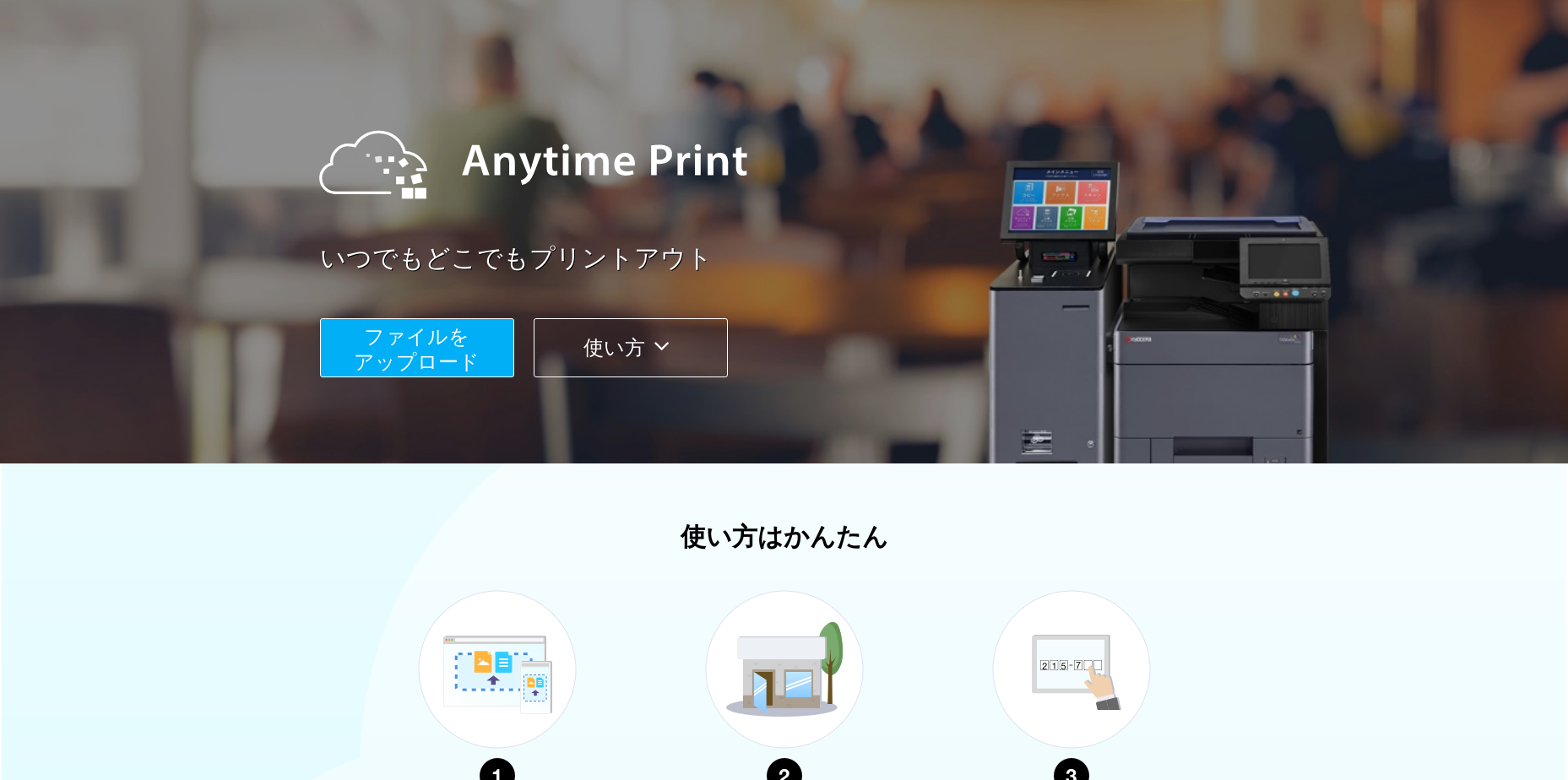
scroll to position [85, 0]
click at [430, 338] on span "ファイルを ​​アップロード" at bounding box center [416, 350] width 126 height 48
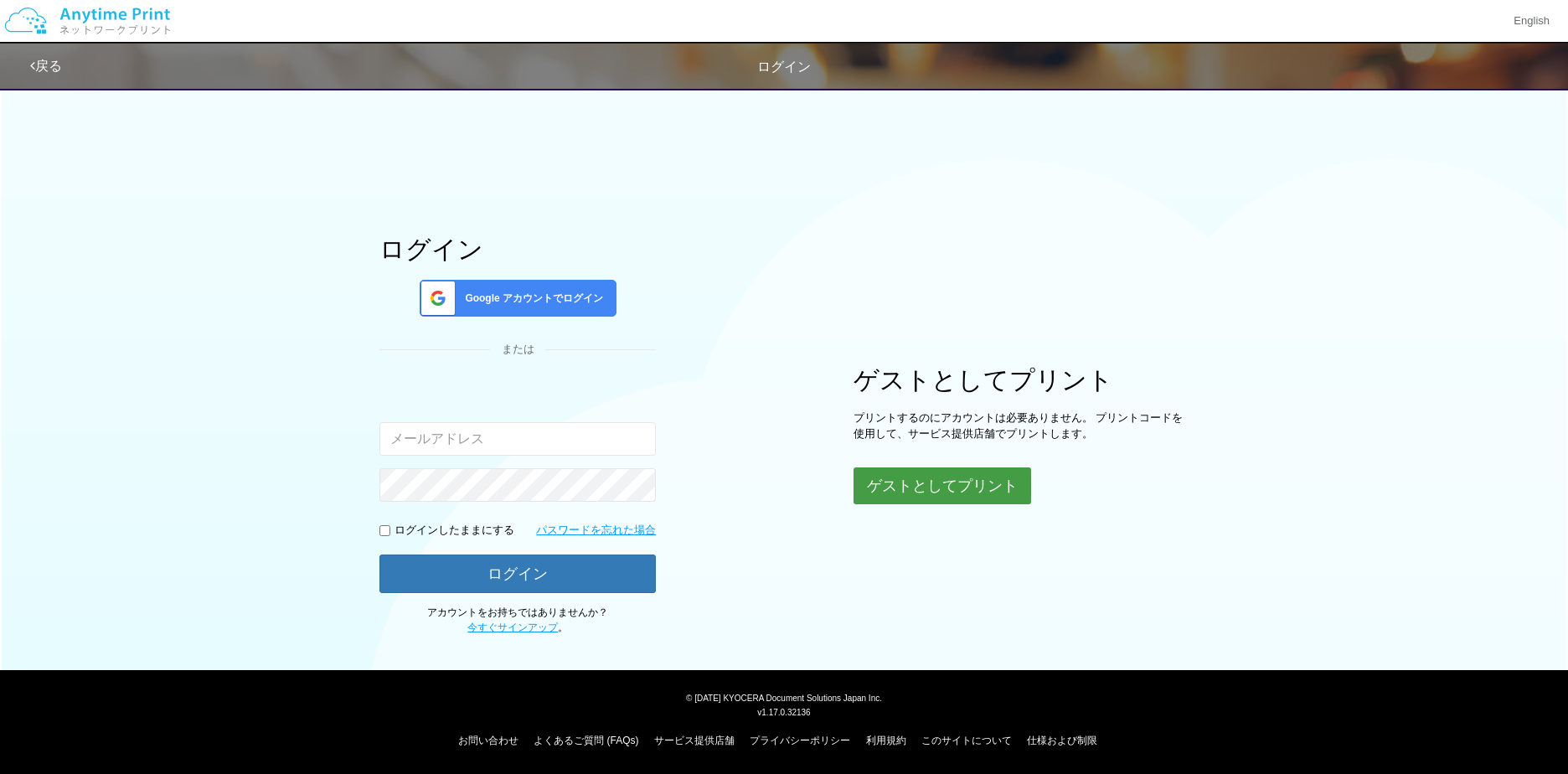
click at [856, 483] on button "ゲストとしてプリント" at bounding box center [941, 486] width 178 height 36
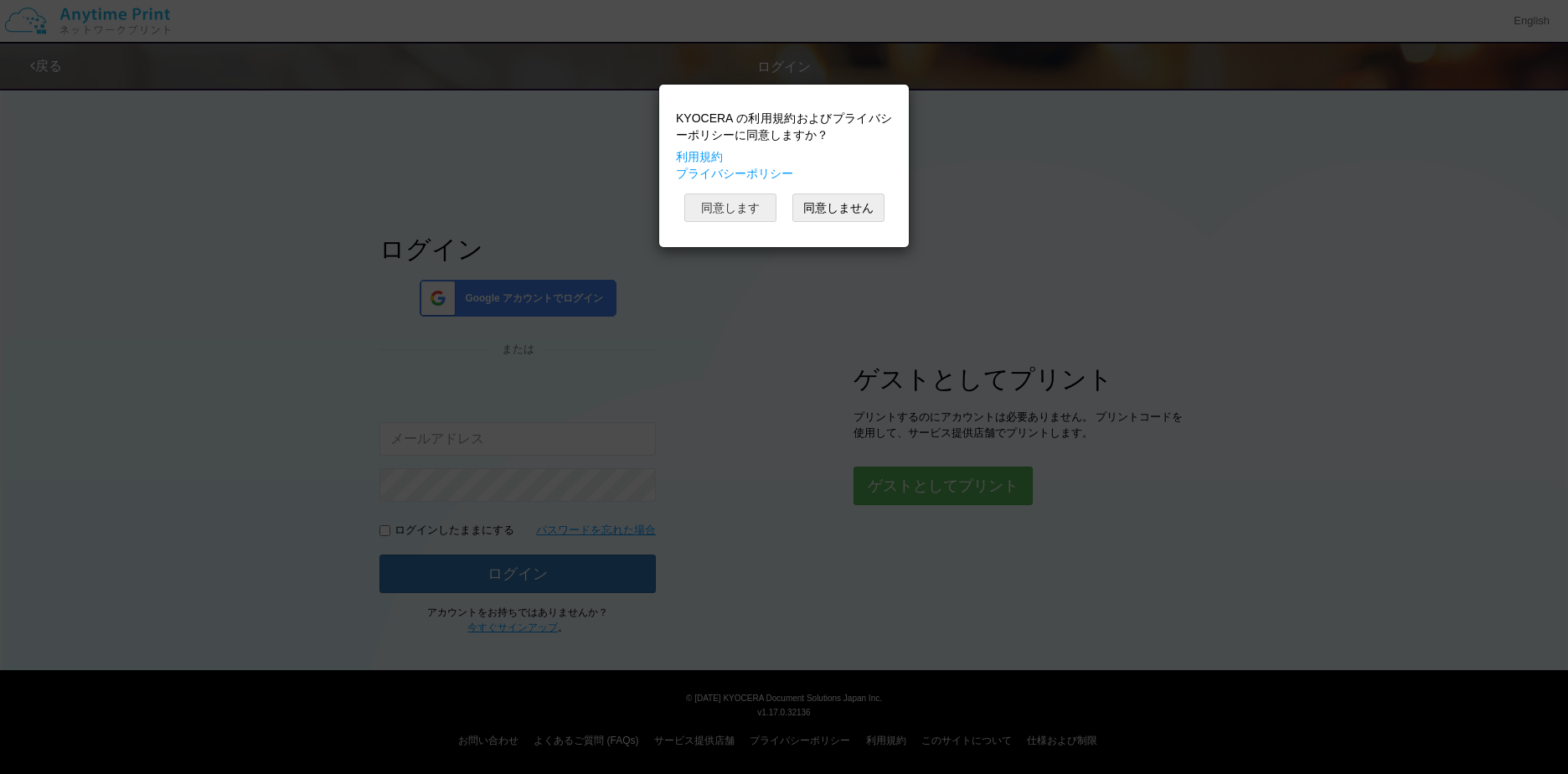
click at [716, 204] on button "同意します" at bounding box center [730, 207] width 92 height 29
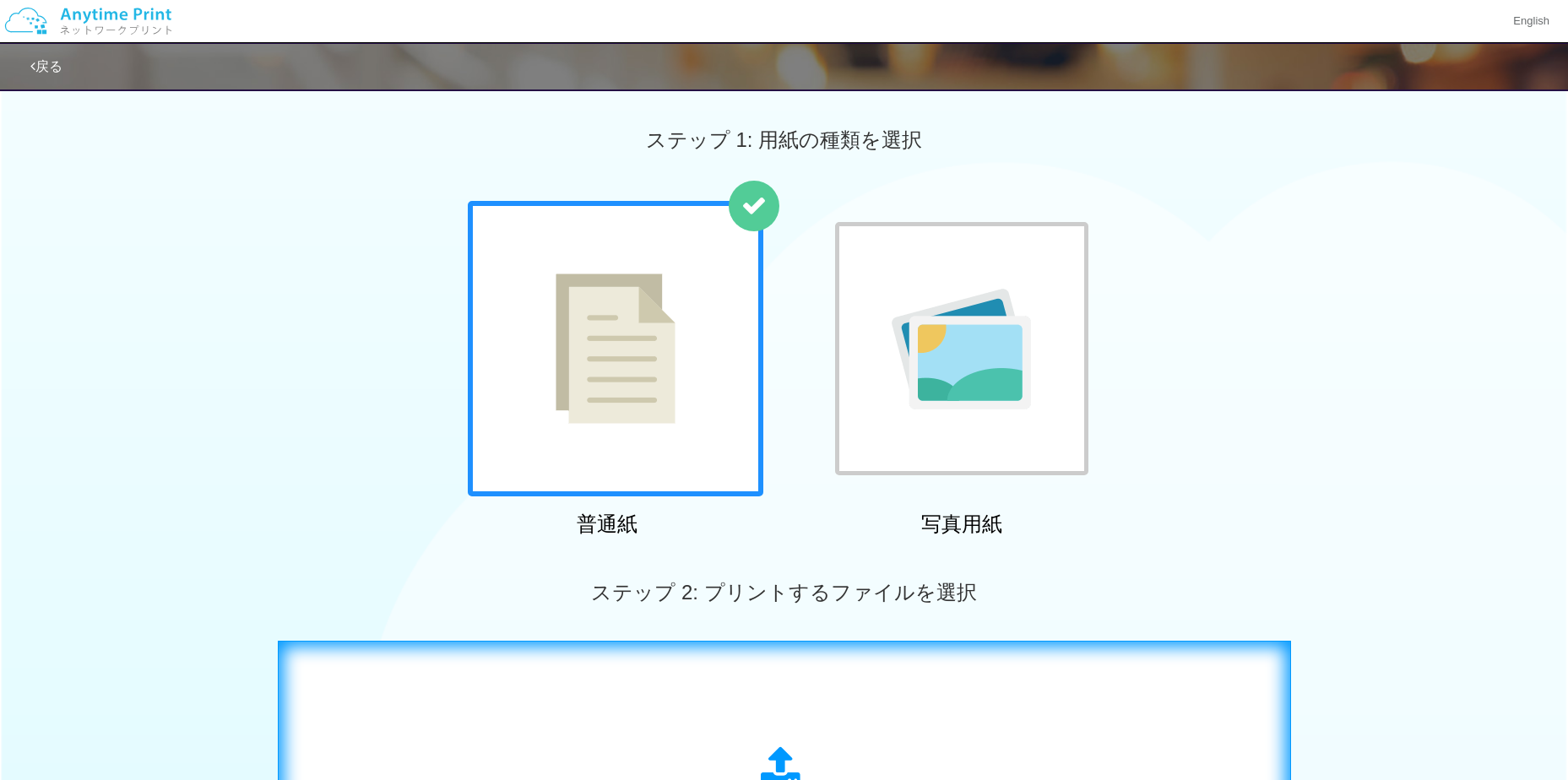
click at [496, 408] on div "ステップ 1: 用紙の種類を選択 普通紙 写真用紙 ステップ 2: プリントするファイルを選択 ここにファイルをドラッグアンドドロップするか 参照 します ア…" at bounding box center [784, 621] width 1568 height 1083
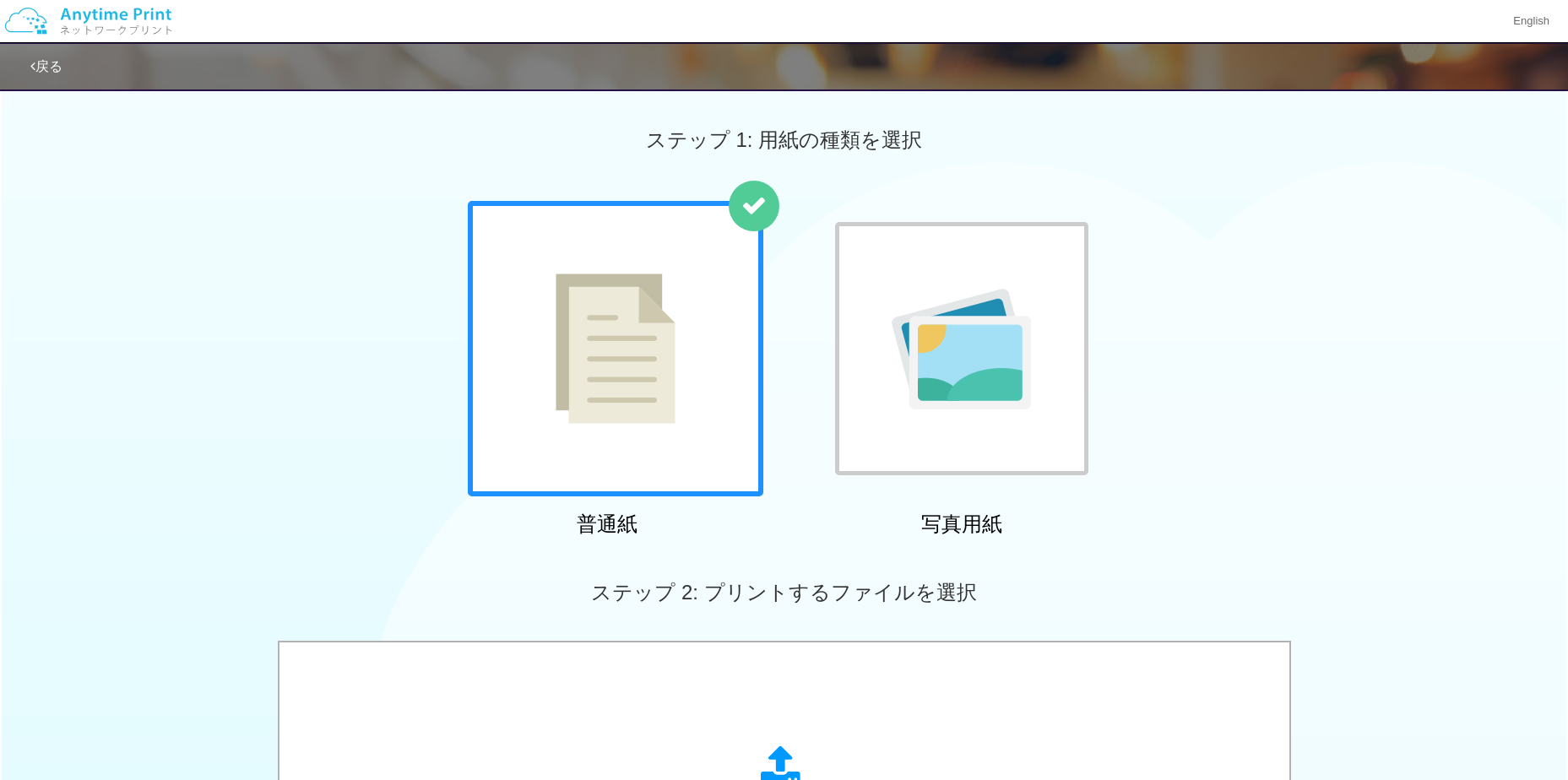
drag, startPoint x: 328, startPoint y: 428, endPoint x: 187, endPoint y: 471, distance: 147.4
click at [187, 471] on div "普通紙 写真用紙" at bounding box center [784, 373] width 1568 height 343
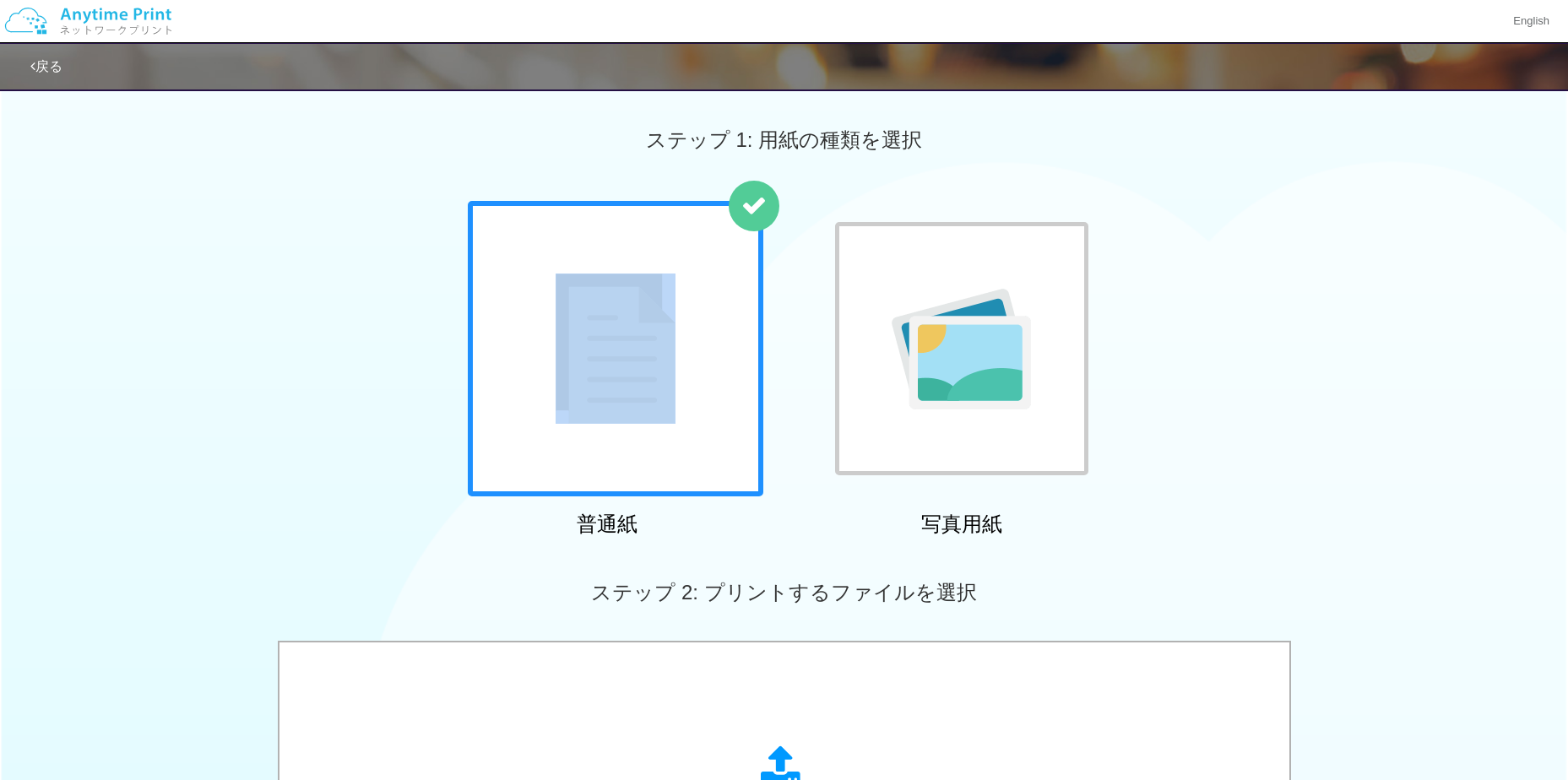
drag, startPoint x: 181, startPoint y: 499, endPoint x: 132, endPoint y: 489, distance: 50.0
click at [132, 489] on div "普通紙 写真用紙" at bounding box center [784, 373] width 1568 height 343
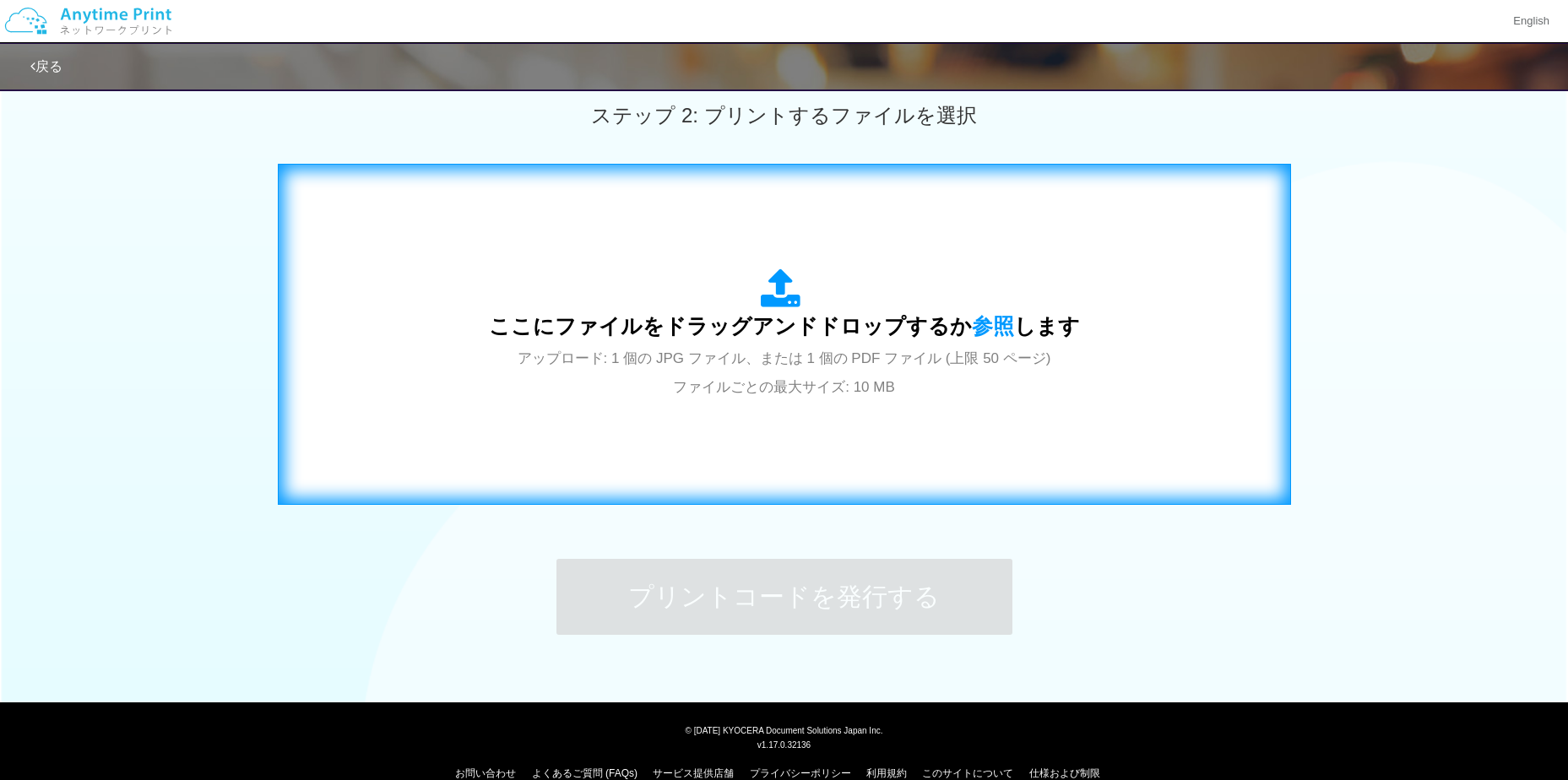
scroll to position [472, 0]
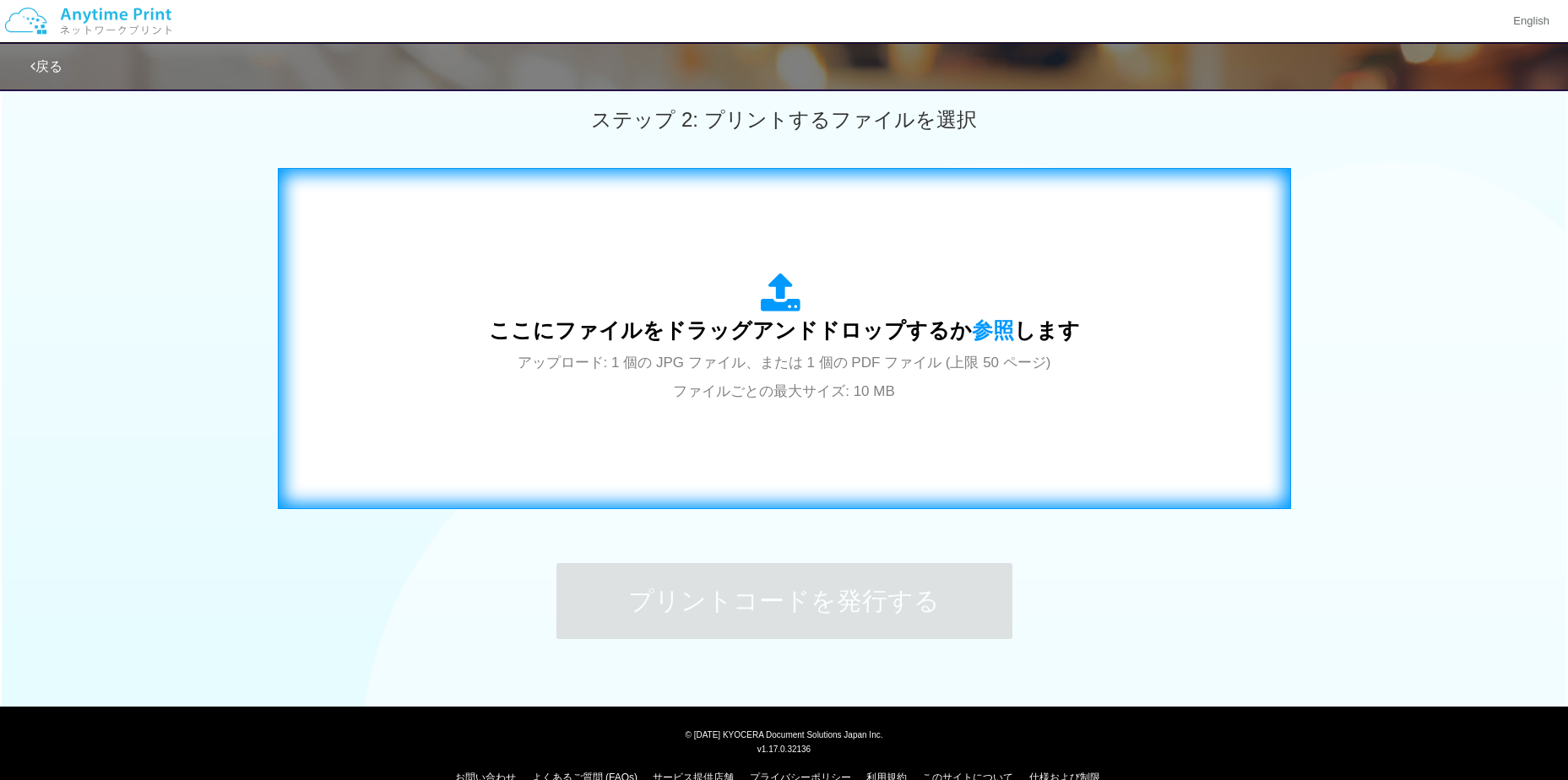
click at [696, 359] on span "アップロード: 1 個の JPG ファイル、または 1 個の PDF ファイル (上限 50 ページ) ファイルごとの最大サイズ: 10 MB" at bounding box center [785, 376] width 534 height 45
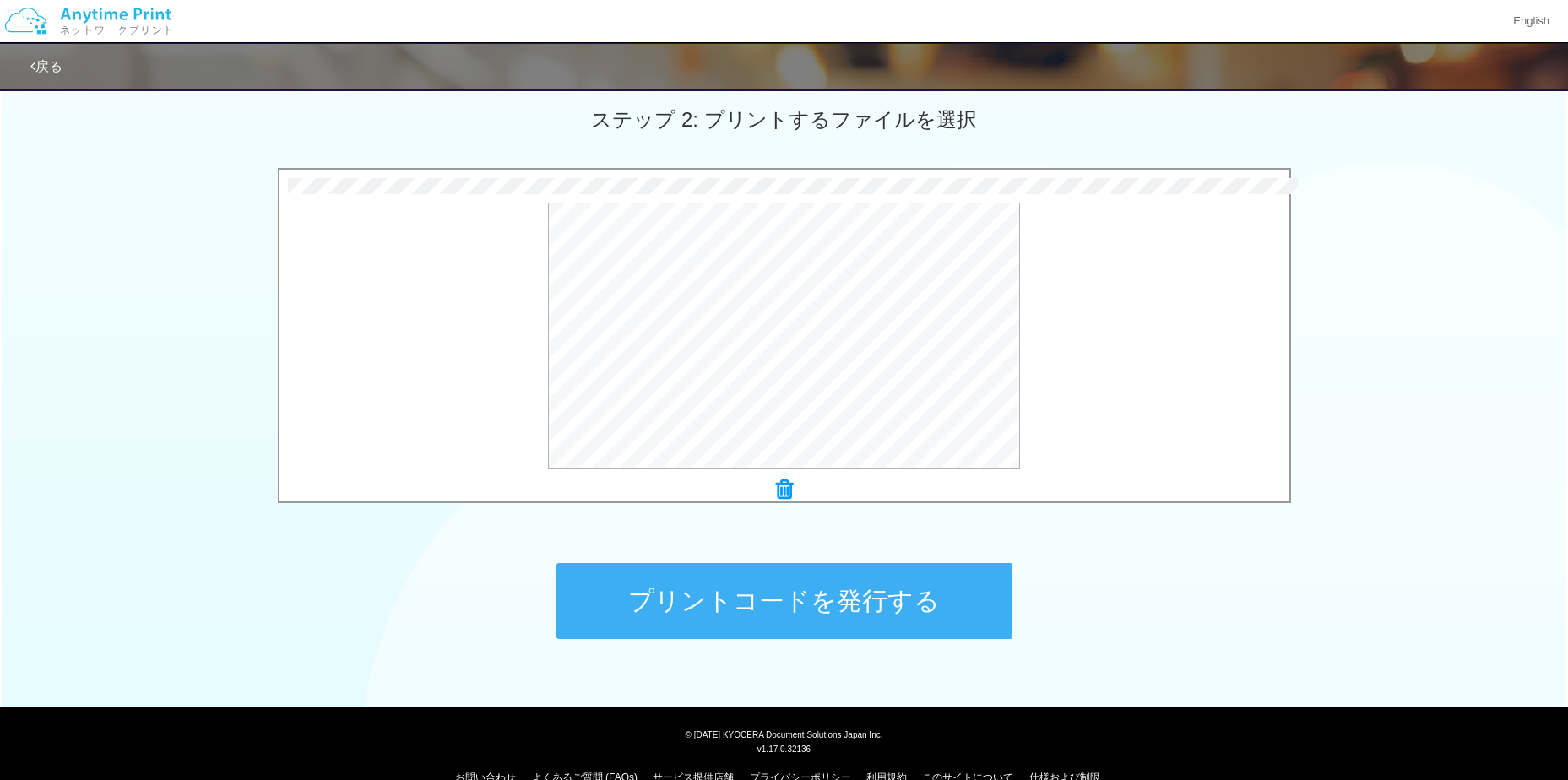
click at [765, 620] on button "プリントコードを発行する" at bounding box center [784, 601] width 456 height 76
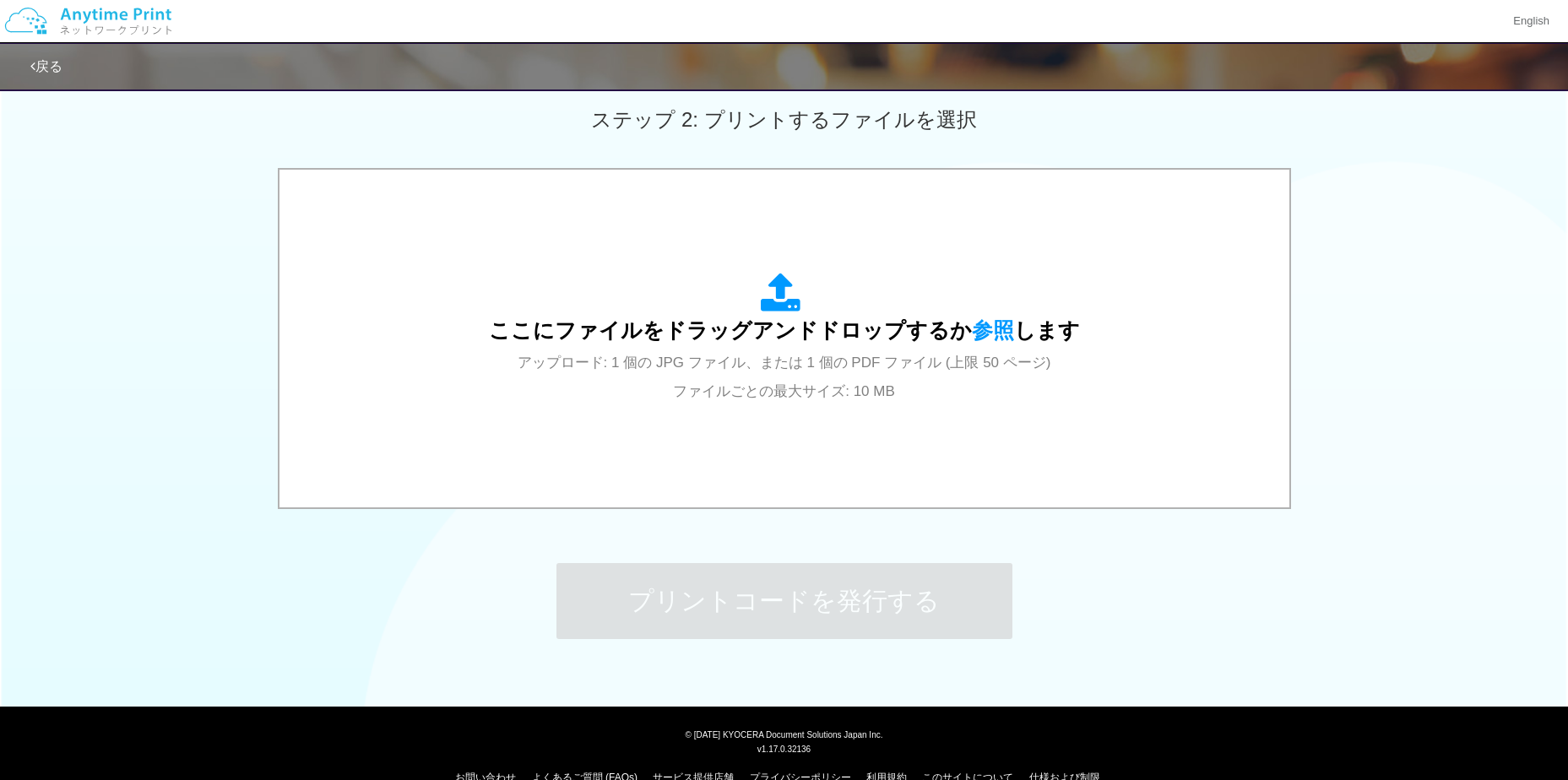
scroll to position [0, 0]
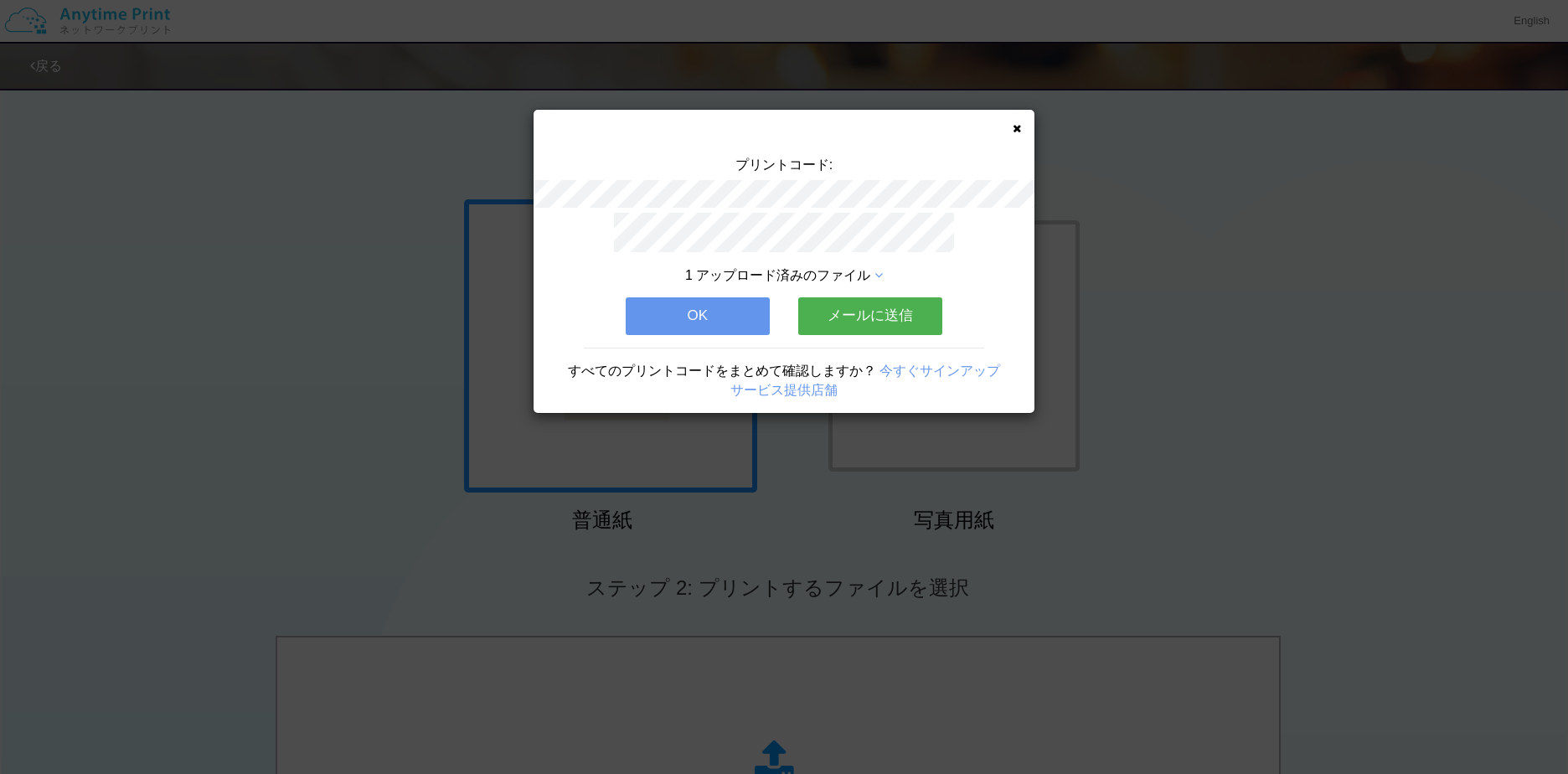
click at [701, 307] on button "OK" at bounding box center [698, 316] width 144 height 36
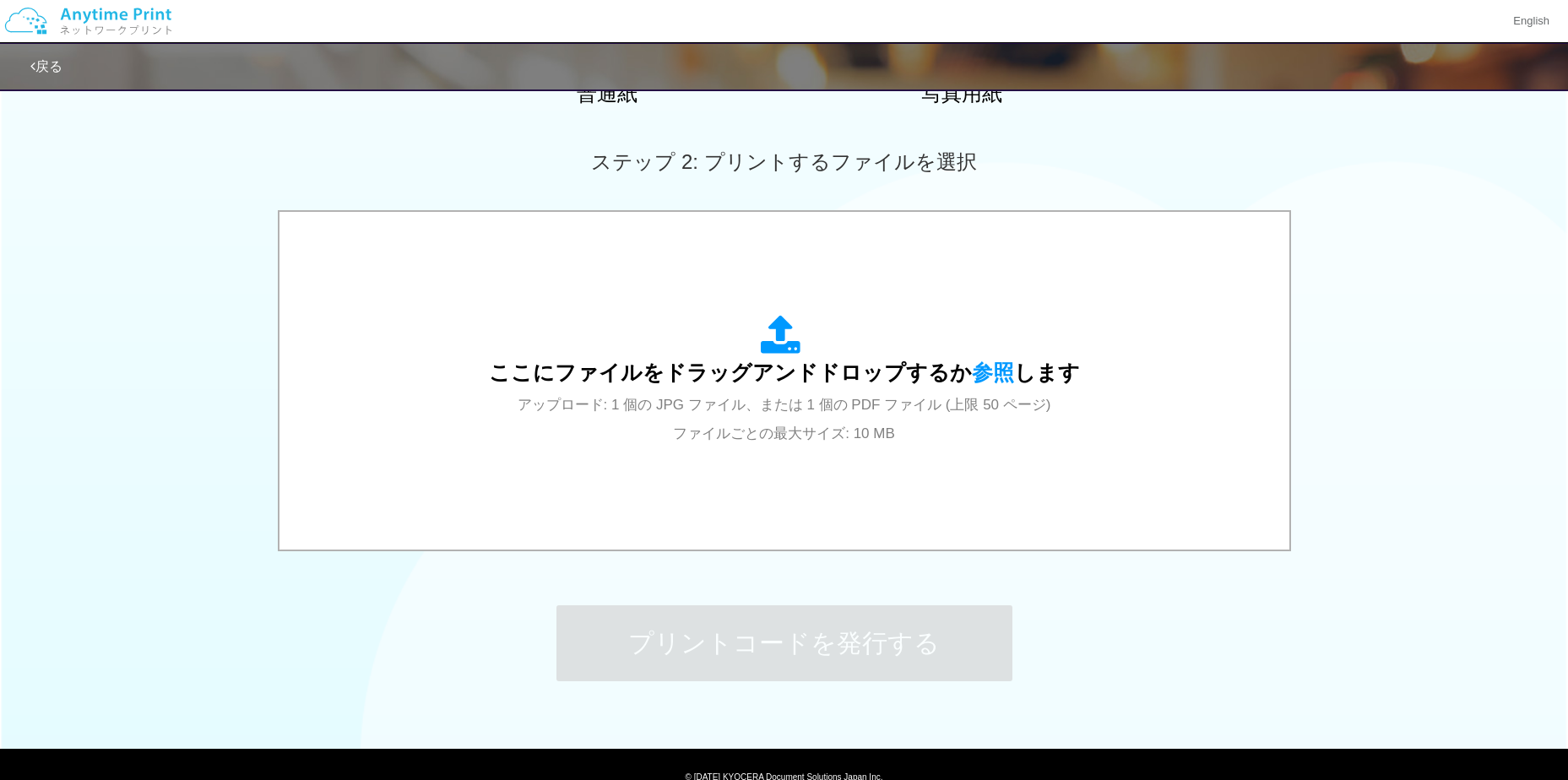
scroll to position [504, 0]
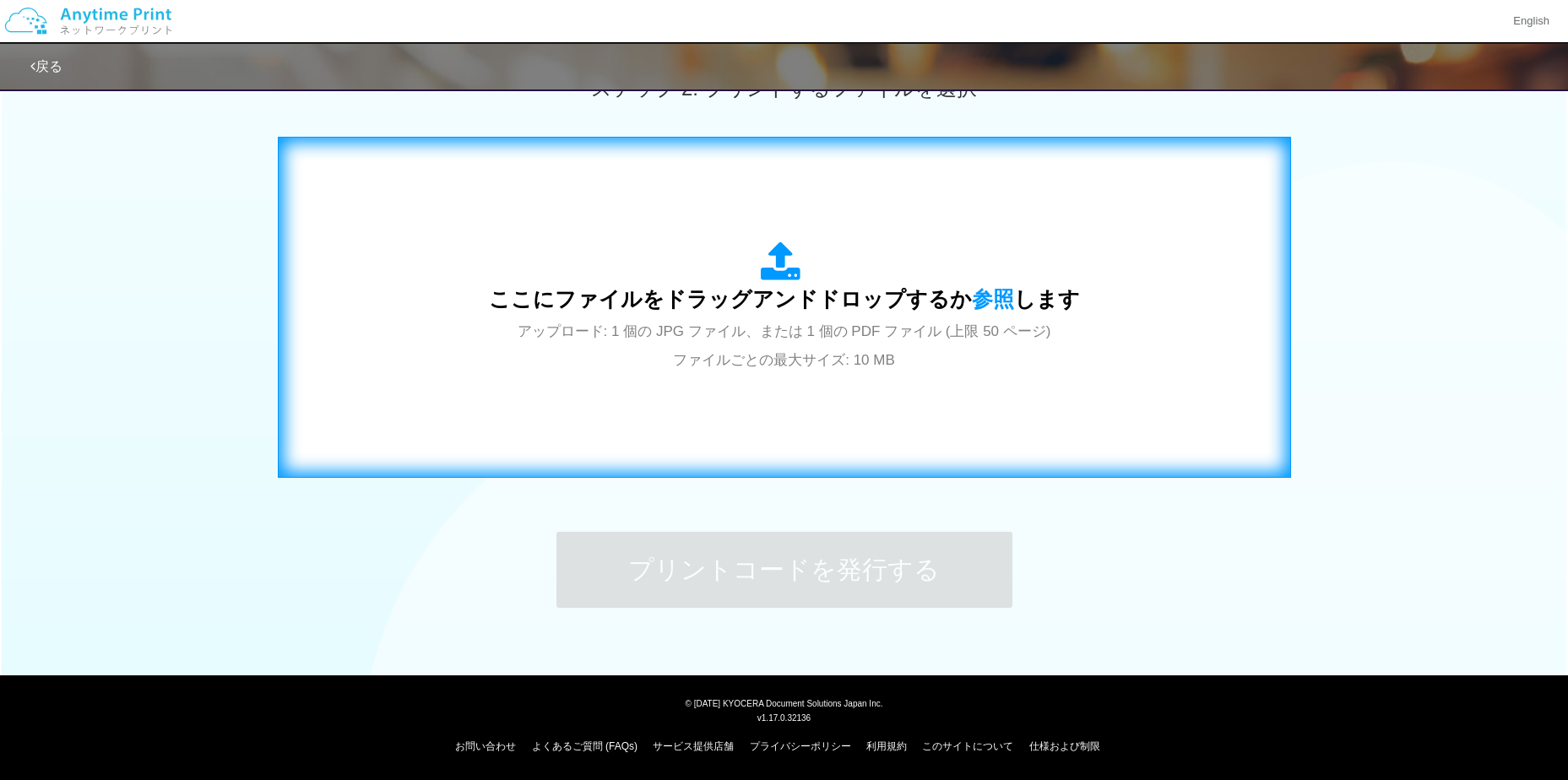
click at [704, 367] on span "アップロード: 1 個の JPG ファイル、または 1 個の PDF ファイル (上限 50 ページ) ファイルごとの最大サイズ: 10 MB" at bounding box center [785, 345] width 534 height 45
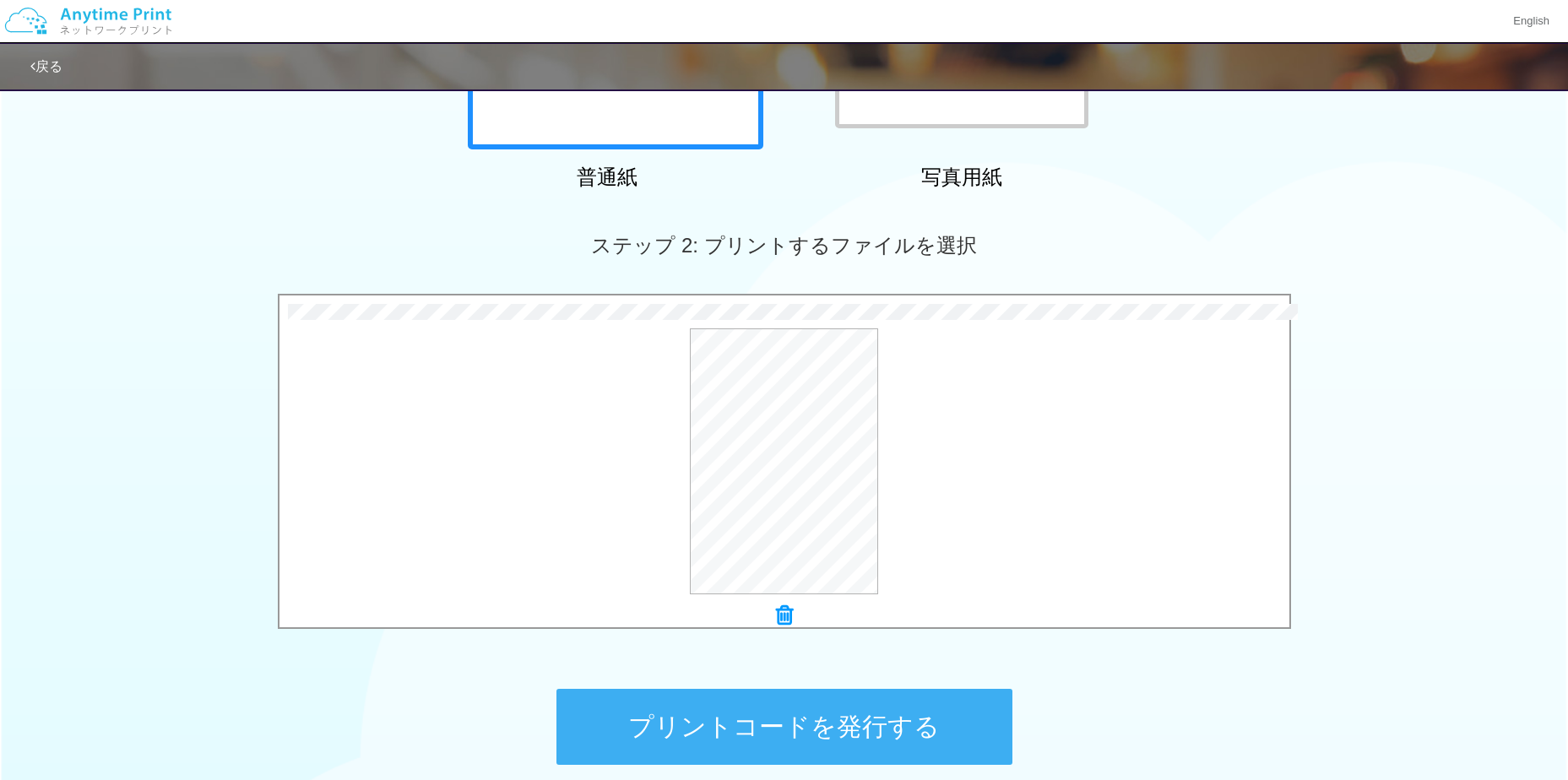
scroll to position [335, 0]
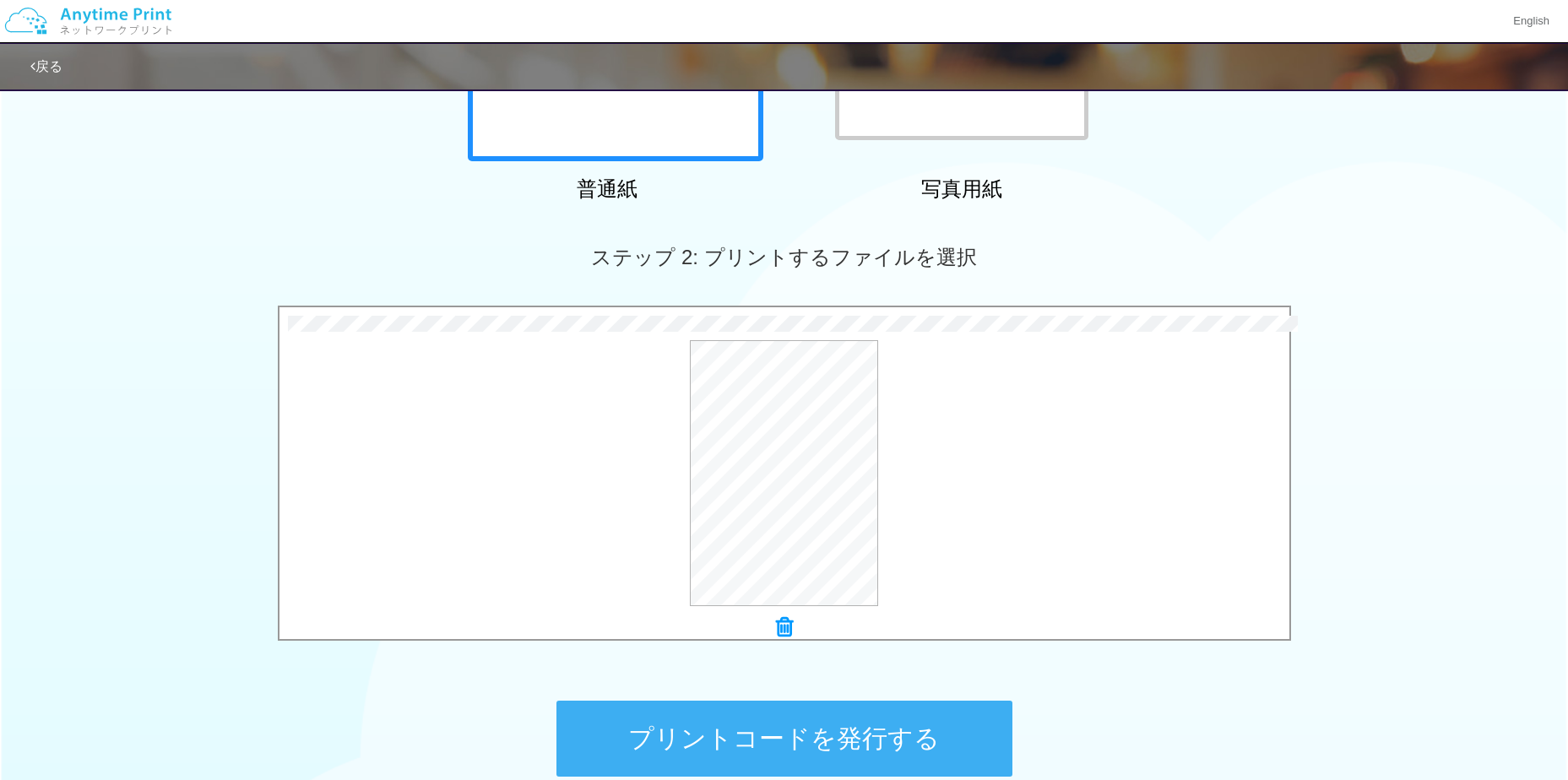
click at [792, 746] on button "プリントコードを発行する" at bounding box center [784, 738] width 456 height 76
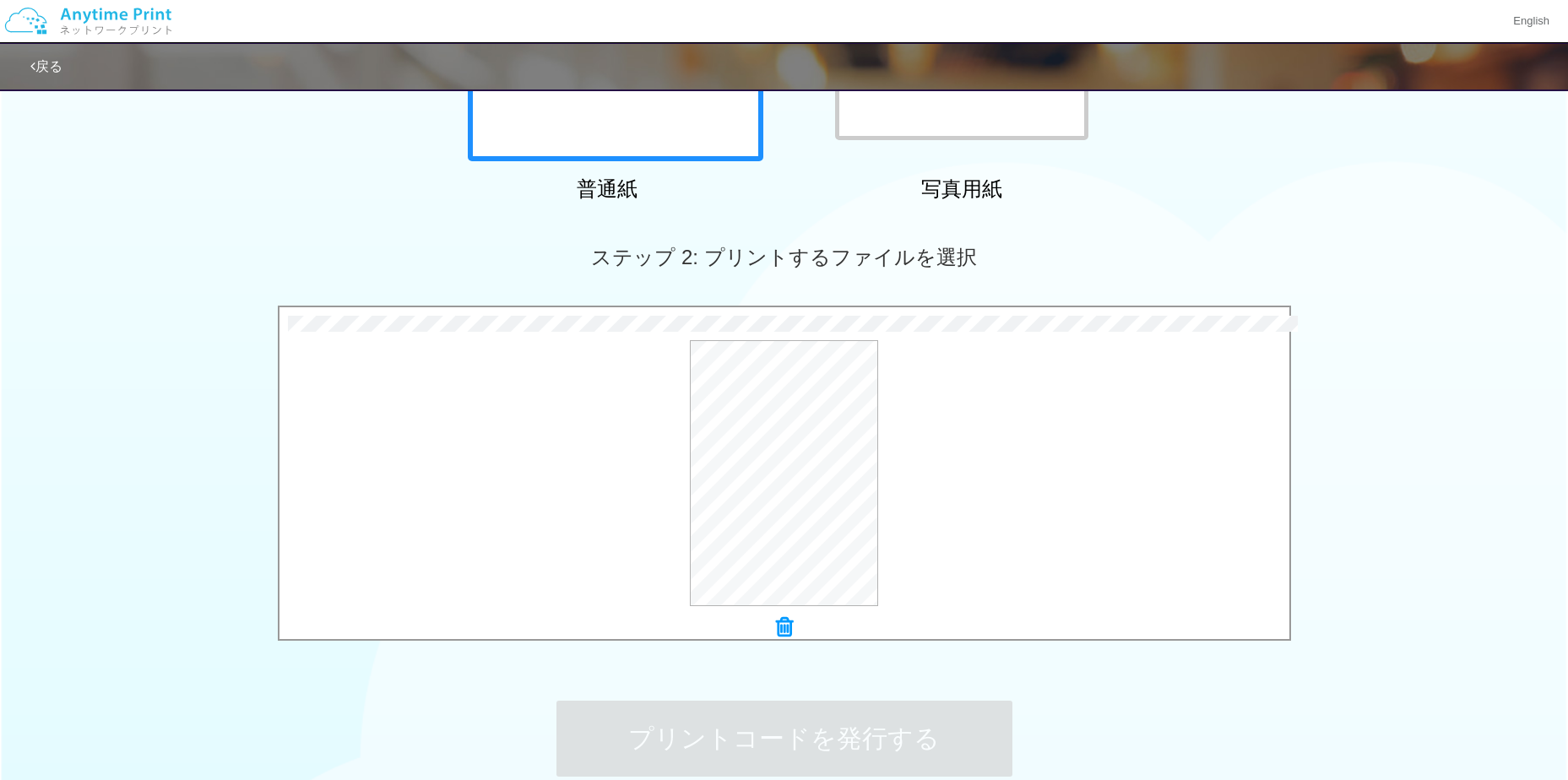
scroll to position [0, 0]
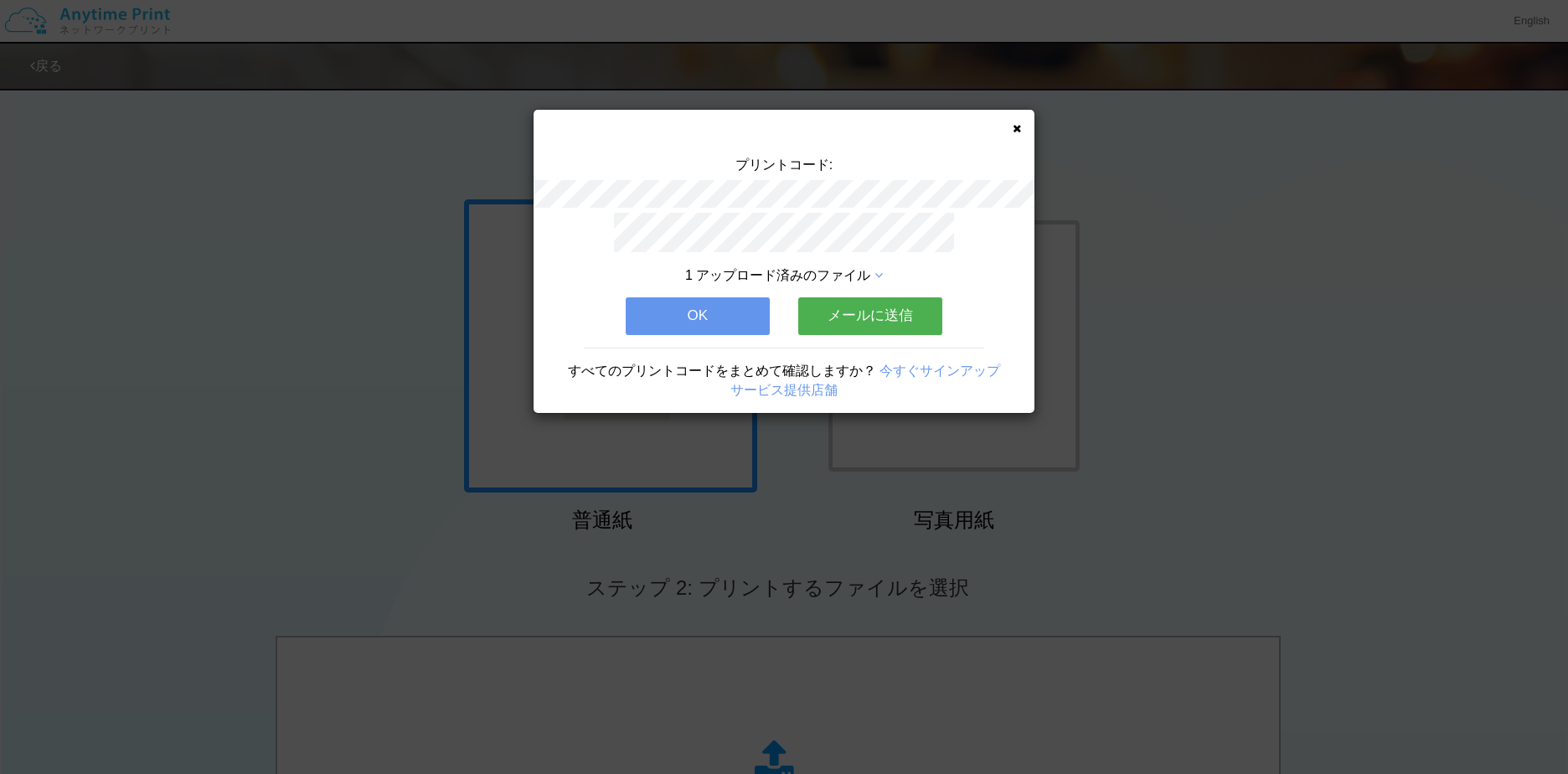
click at [689, 325] on button "OK" at bounding box center [698, 316] width 144 height 36
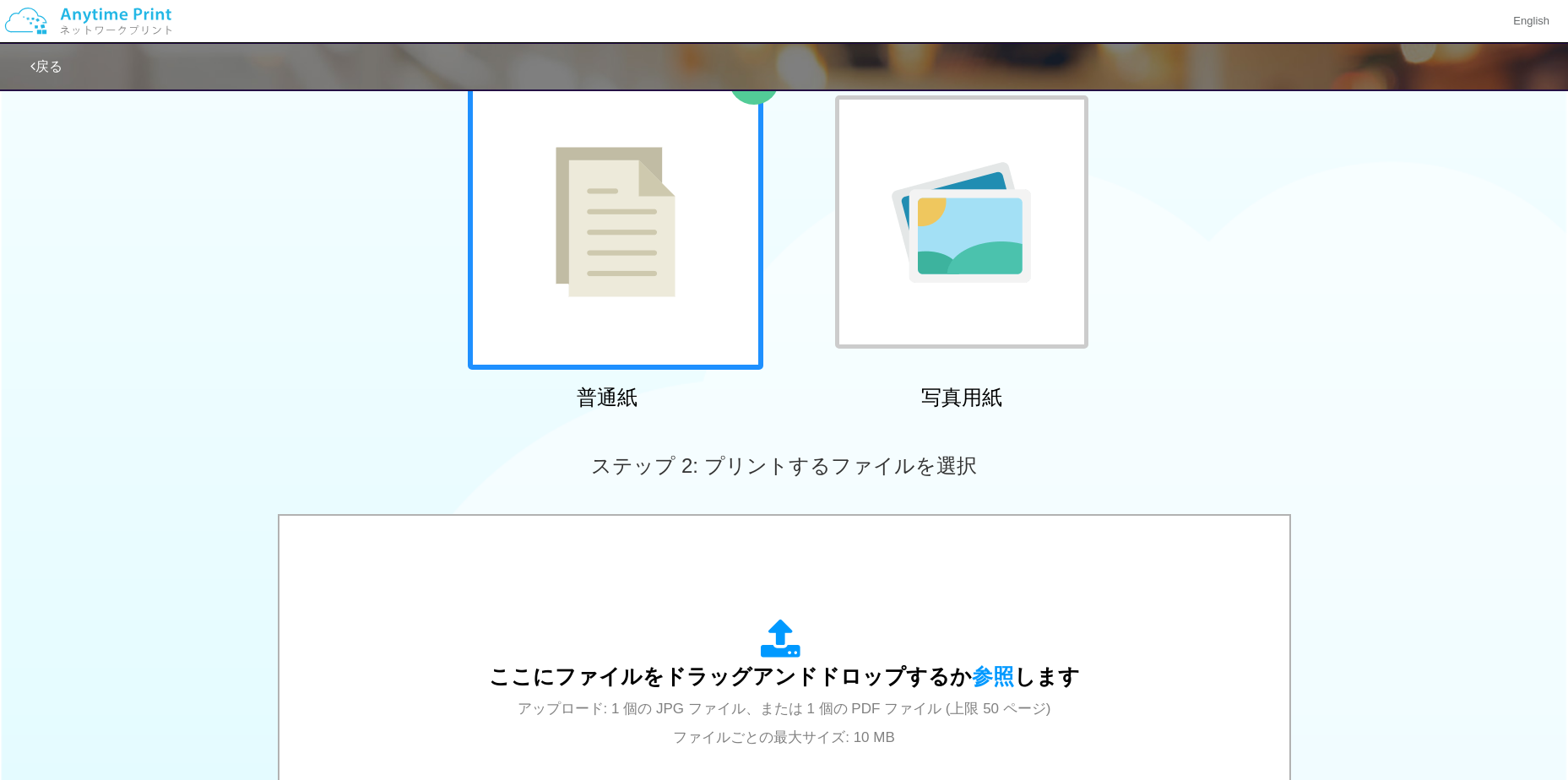
scroll to position [254, 0]
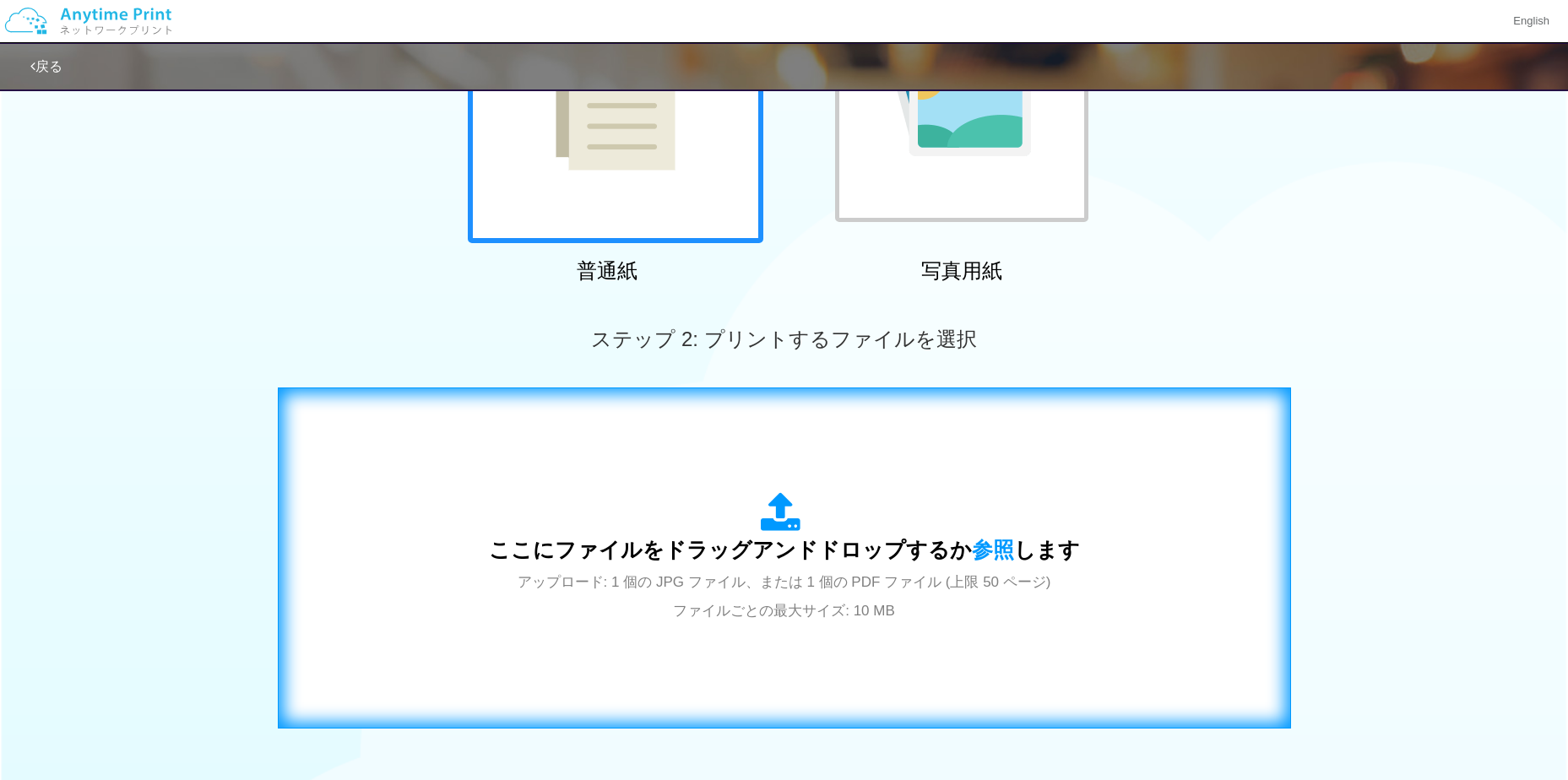
click at [718, 568] on div "ここにファイルをドラッグアンドドロップするか 参照 します アップロード: 1 個の JPG ファイル、または 1 個の PDF ファイル (上限 50 ペー…" at bounding box center [785, 558] width 592 height 132
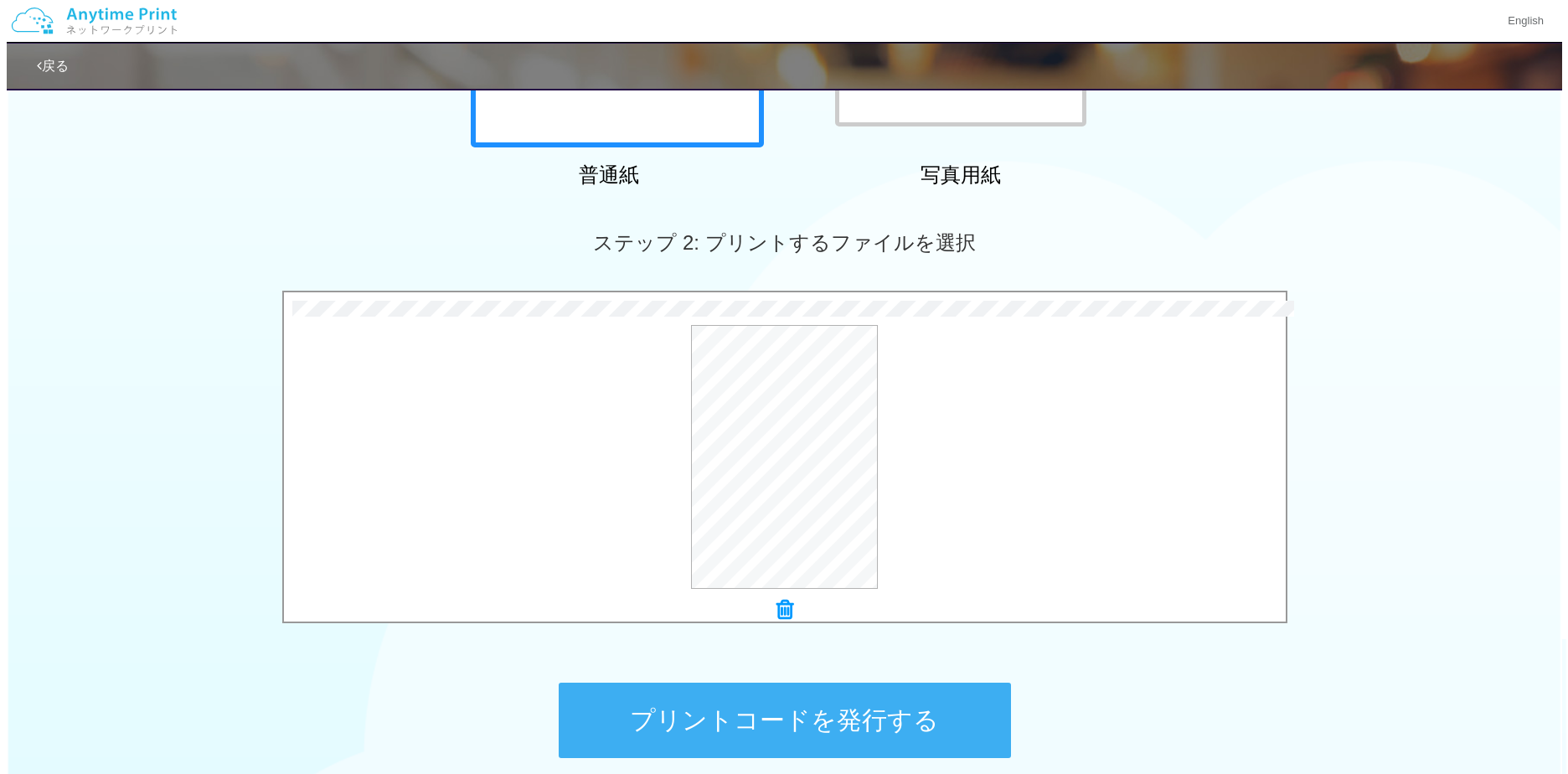
scroll to position [500, 0]
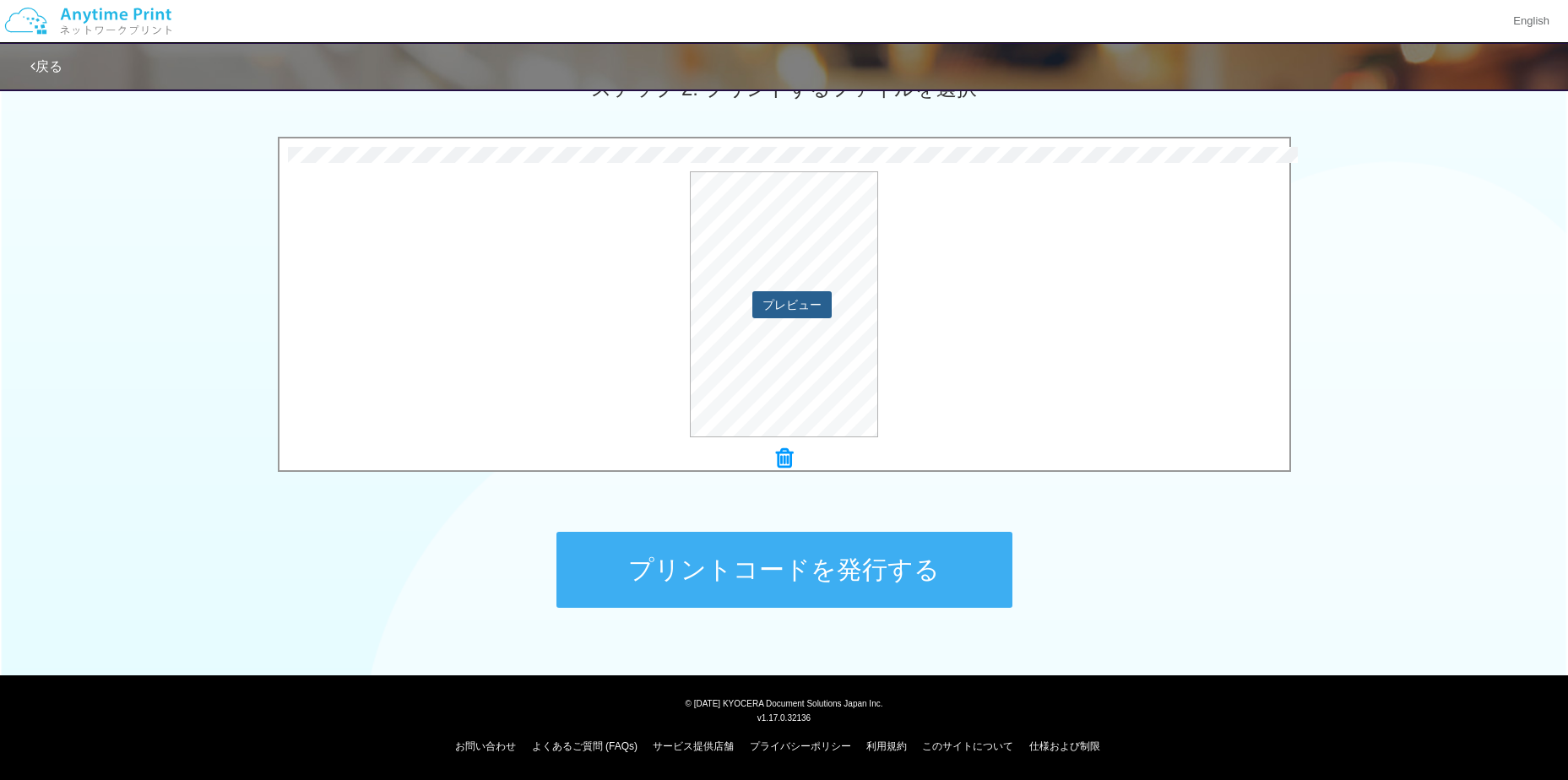
click at [780, 303] on button "プレビュー" at bounding box center [792, 304] width 80 height 27
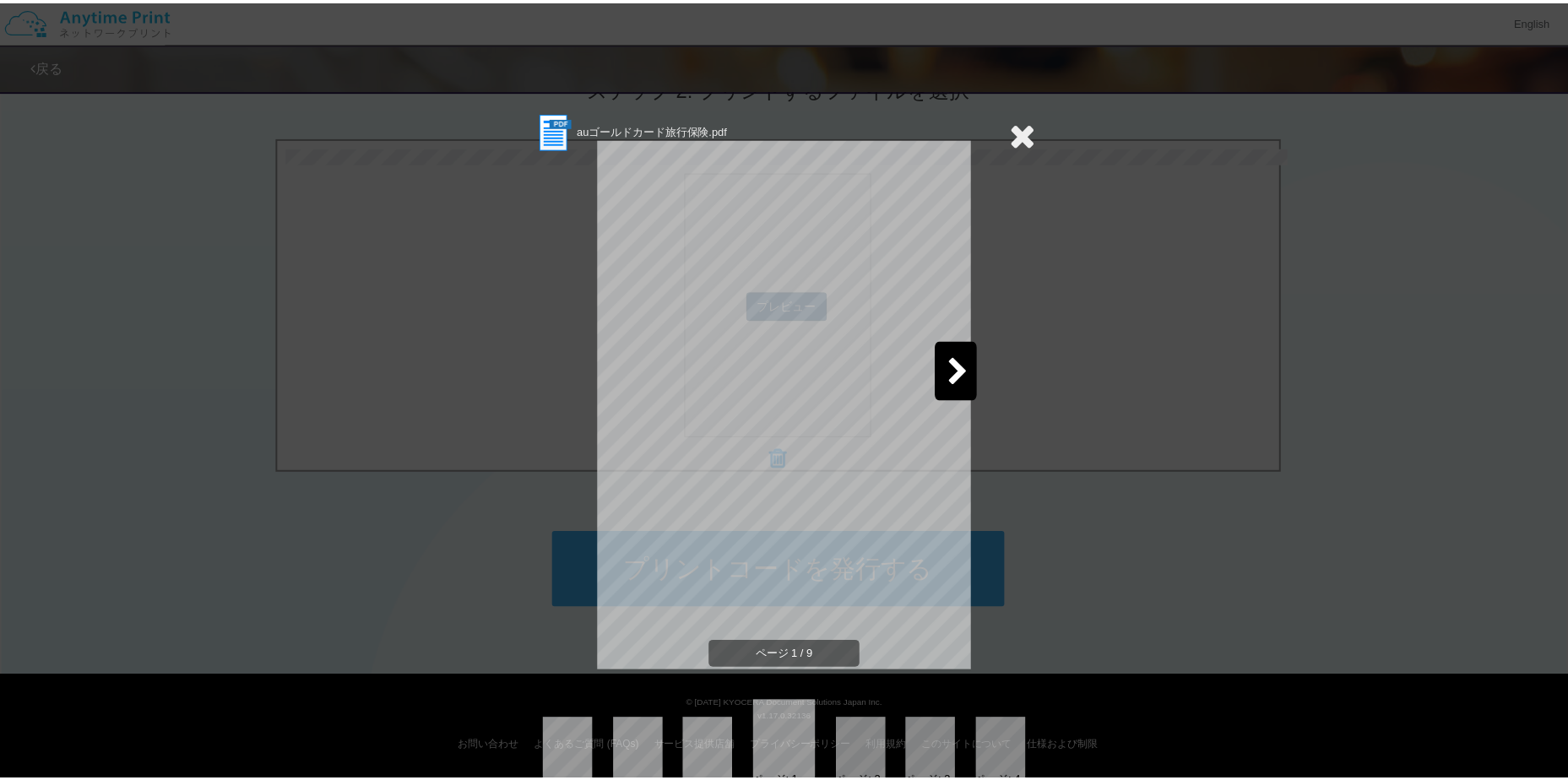
scroll to position [36, 0]
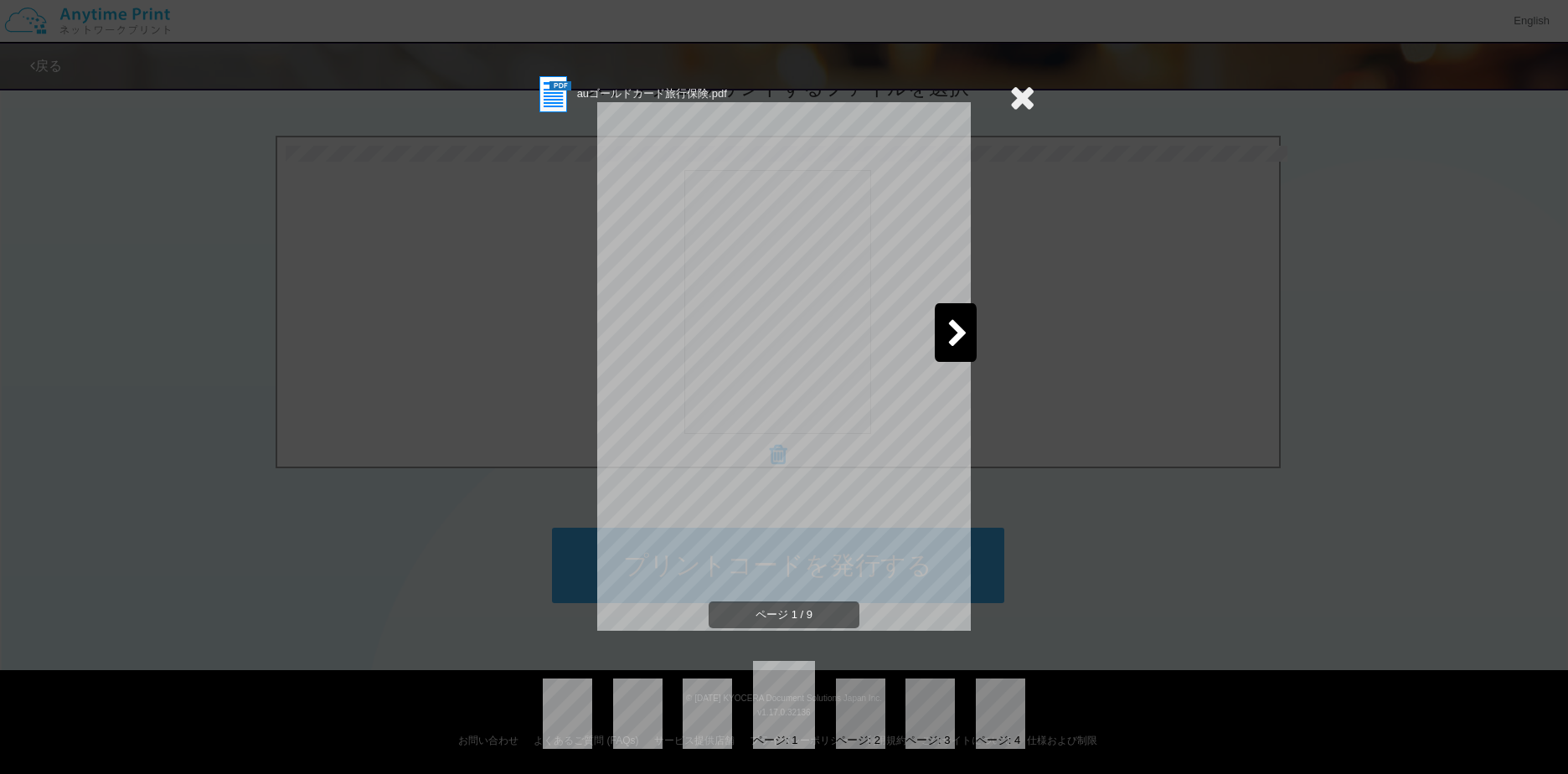
click at [1009, 94] on icon at bounding box center [1022, 97] width 26 height 34
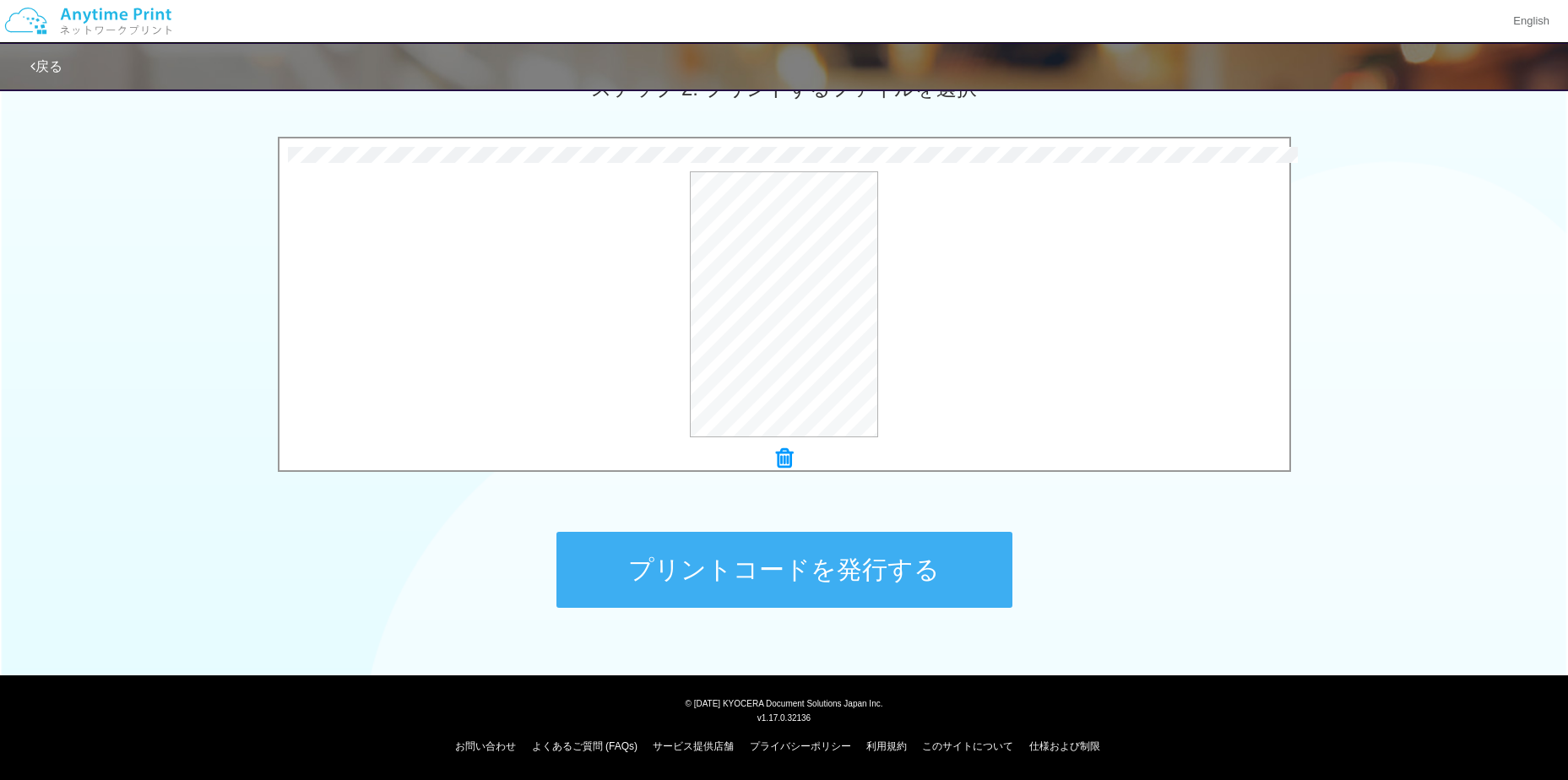
click at [779, 463] on icon at bounding box center [784, 457] width 17 height 22
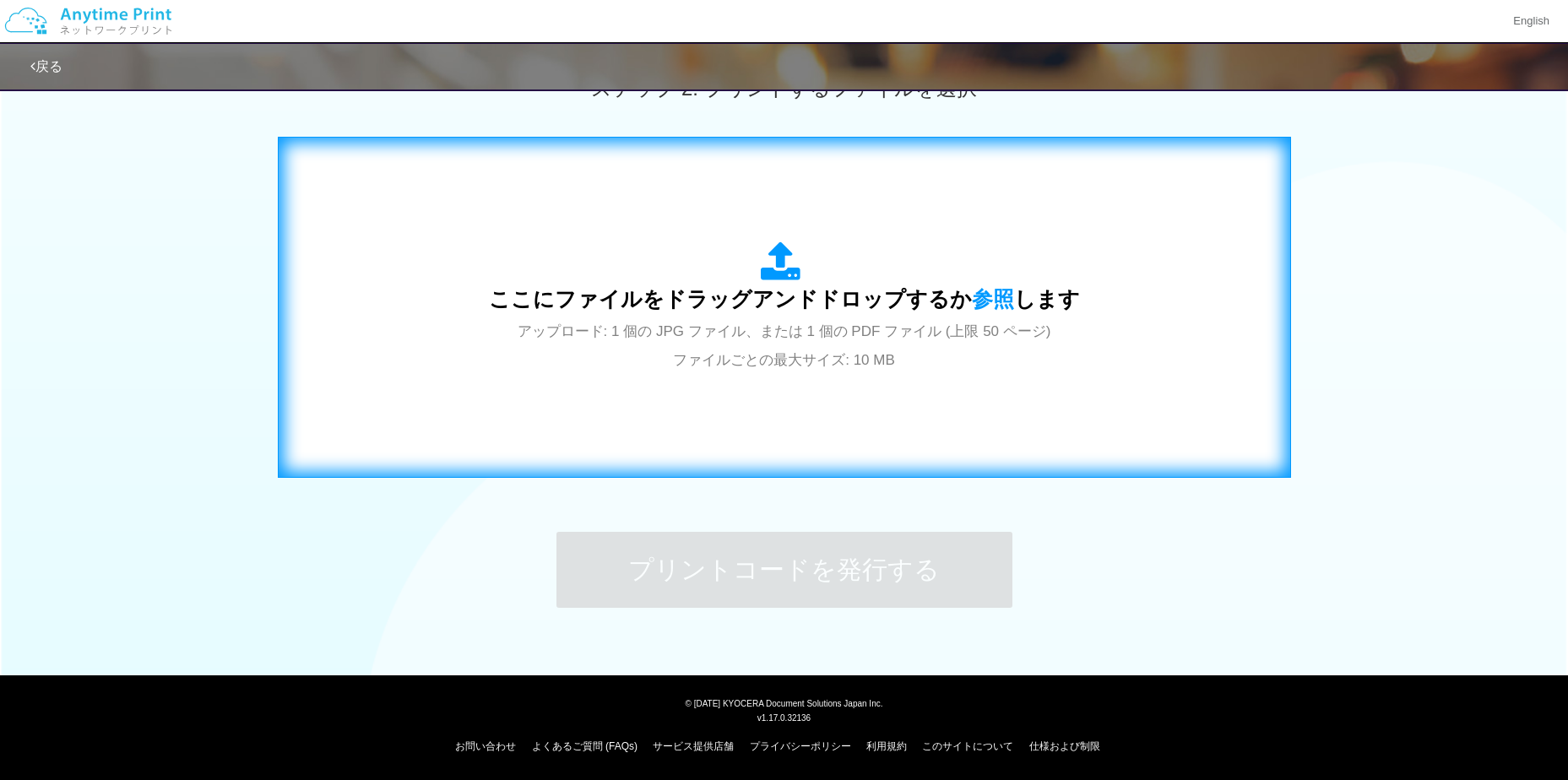
click at [774, 388] on div "ここにファイルをドラッグアンドドロップするか 参照 します アップロード: 1 個の JPG ファイル、または 1 個の PDF ファイル (上限 50 ペー…" at bounding box center [785, 307] width 978 height 305
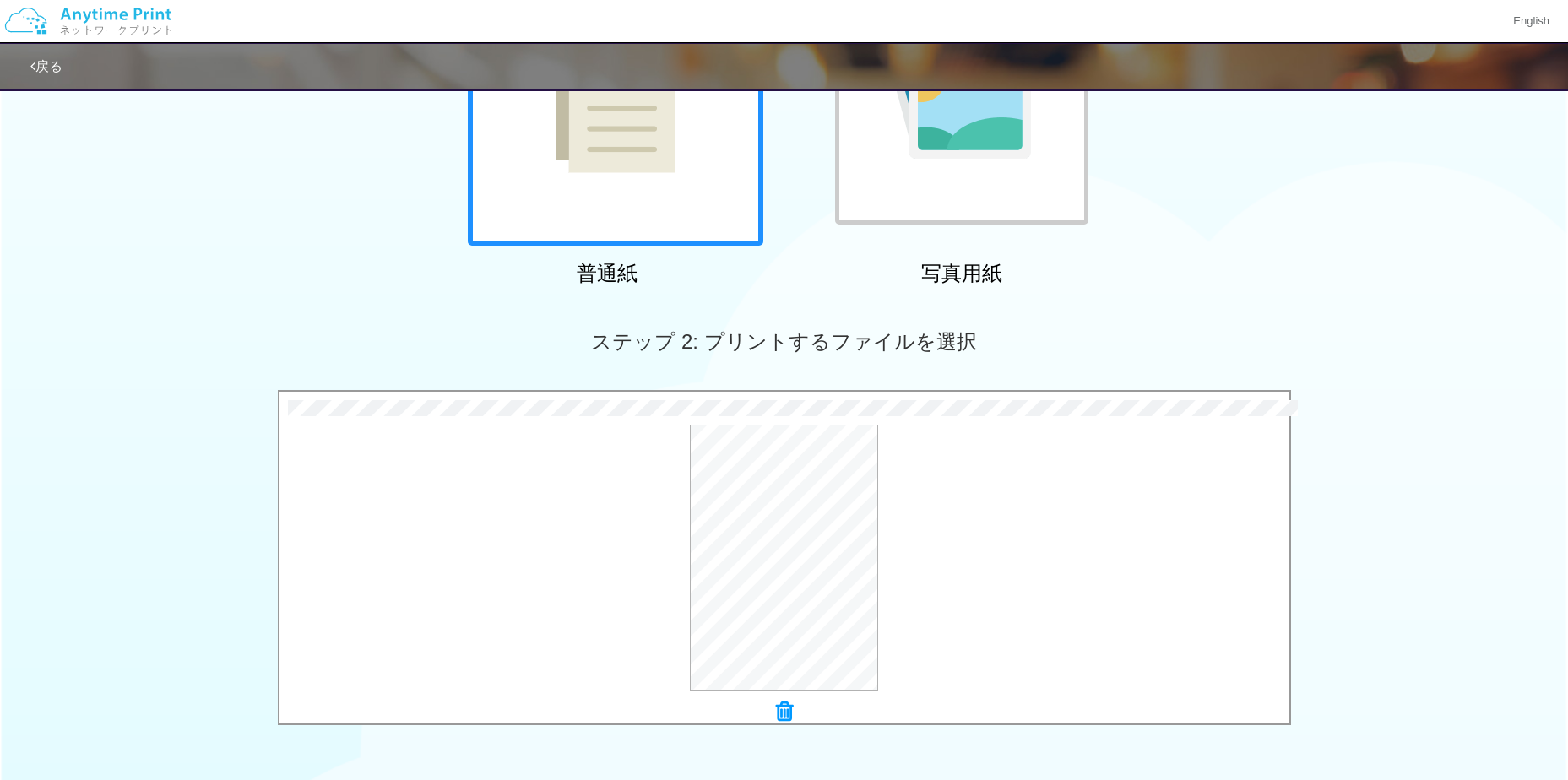
scroll to position [504, 0]
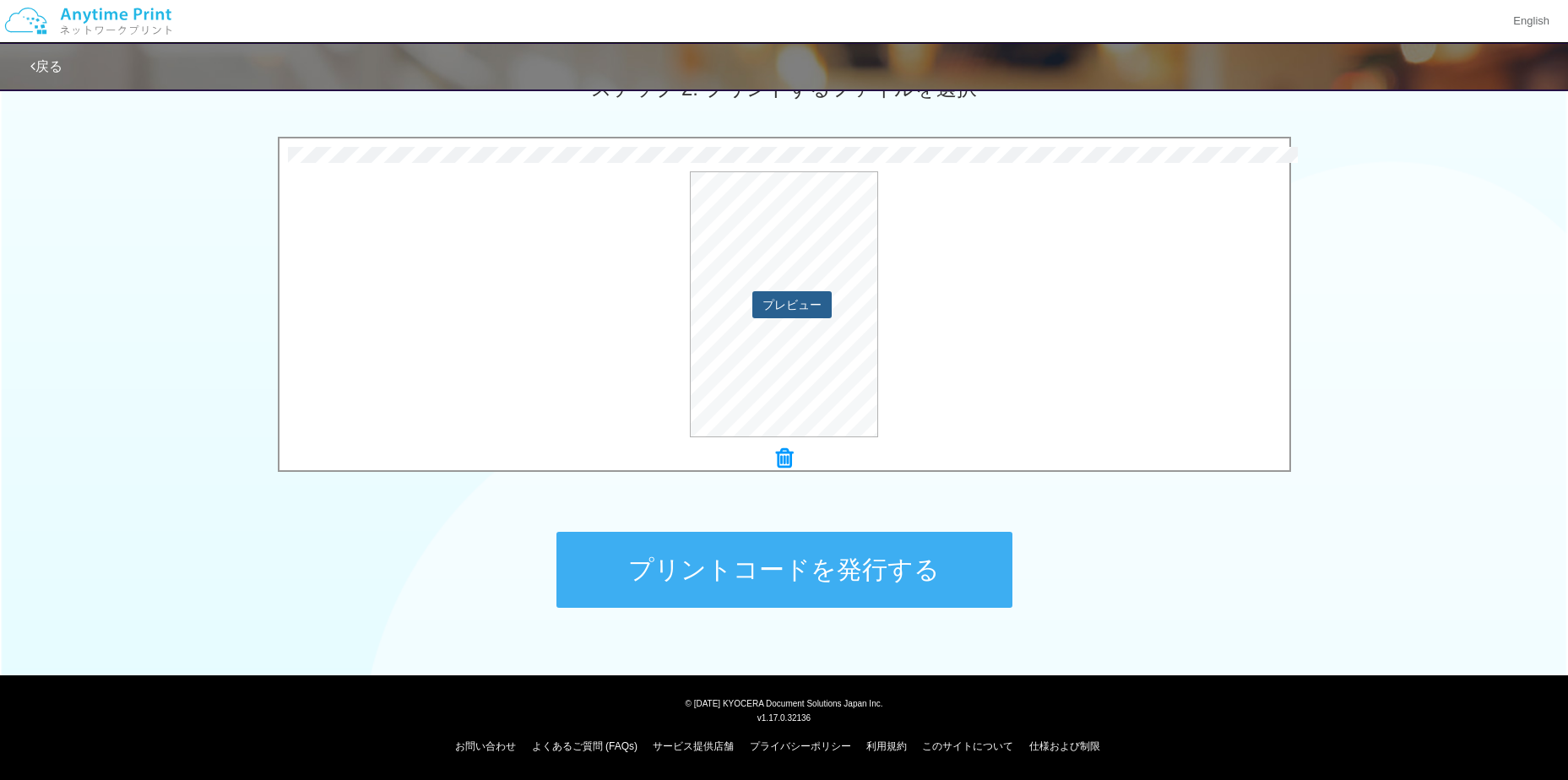
click at [788, 300] on button "プレビュー" at bounding box center [792, 304] width 80 height 27
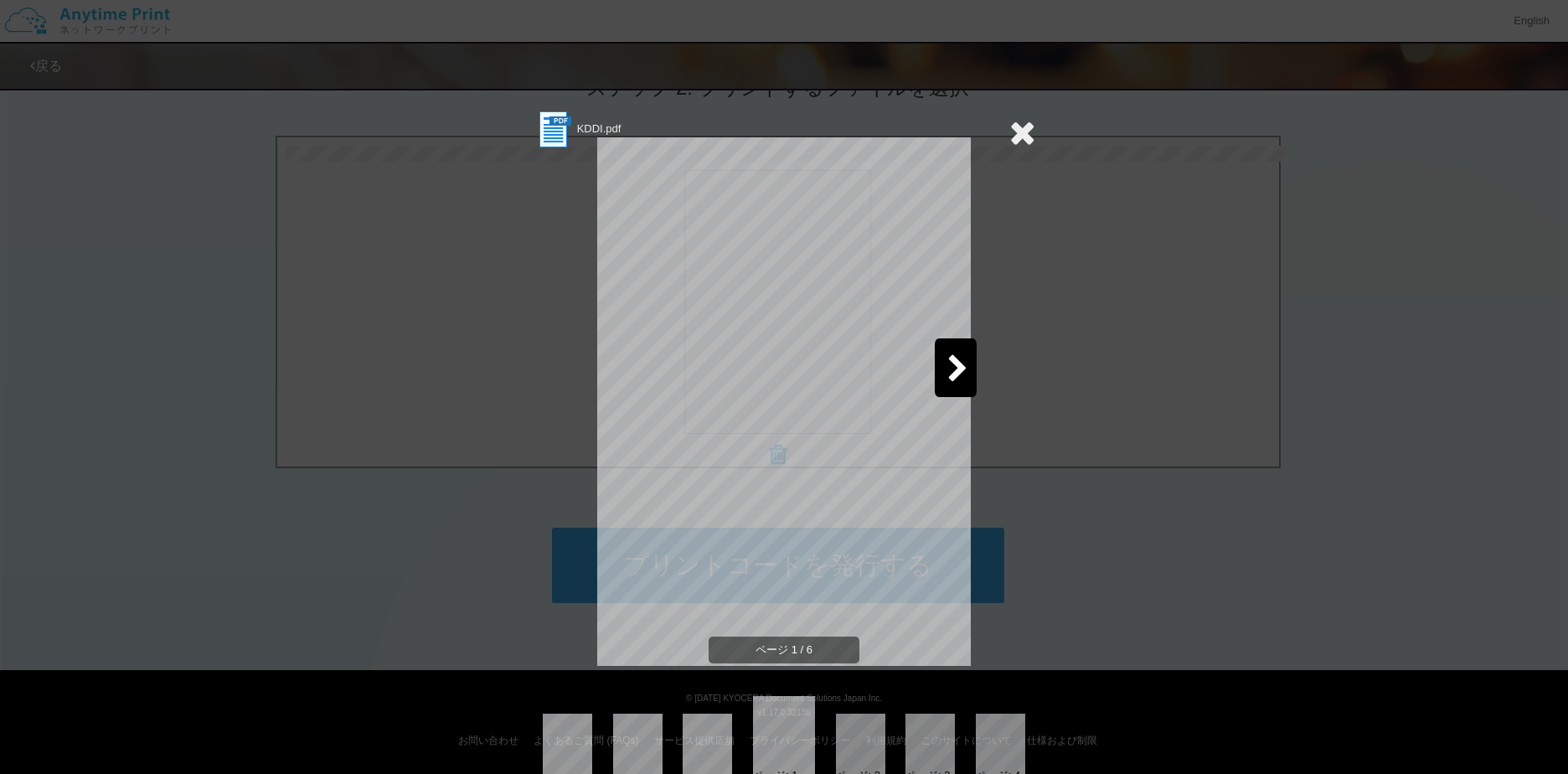
click at [948, 385] on div at bounding box center [955, 368] width 42 height 59
click at [947, 377] on icon at bounding box center [957, 370] width 21 height 30
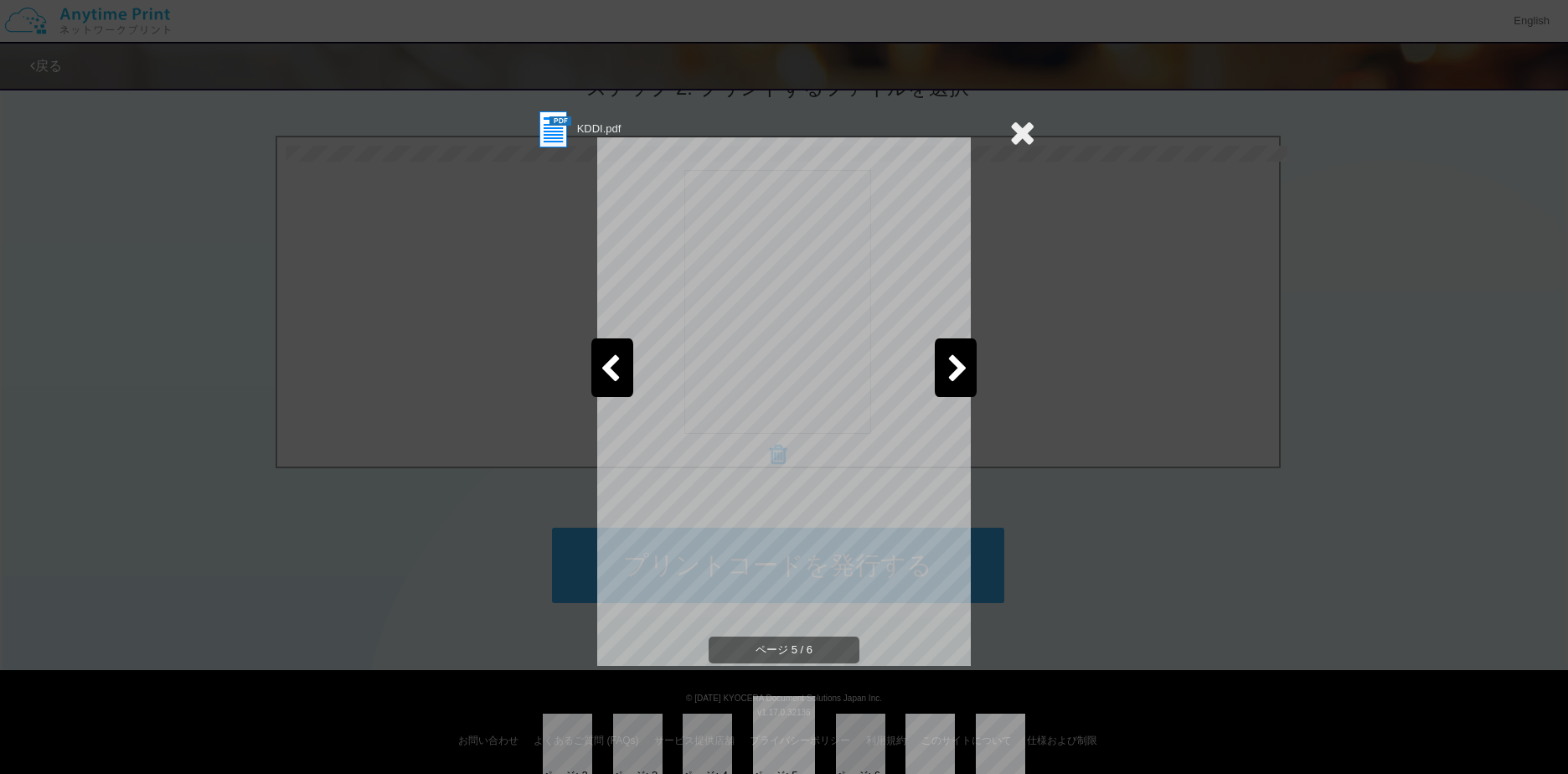
click at [947, 377] on icon at bounding box center [957, 370] width 21 height 30
click at [1019, 128] on icon at bounding box center [1022, 132] width 26 height 34
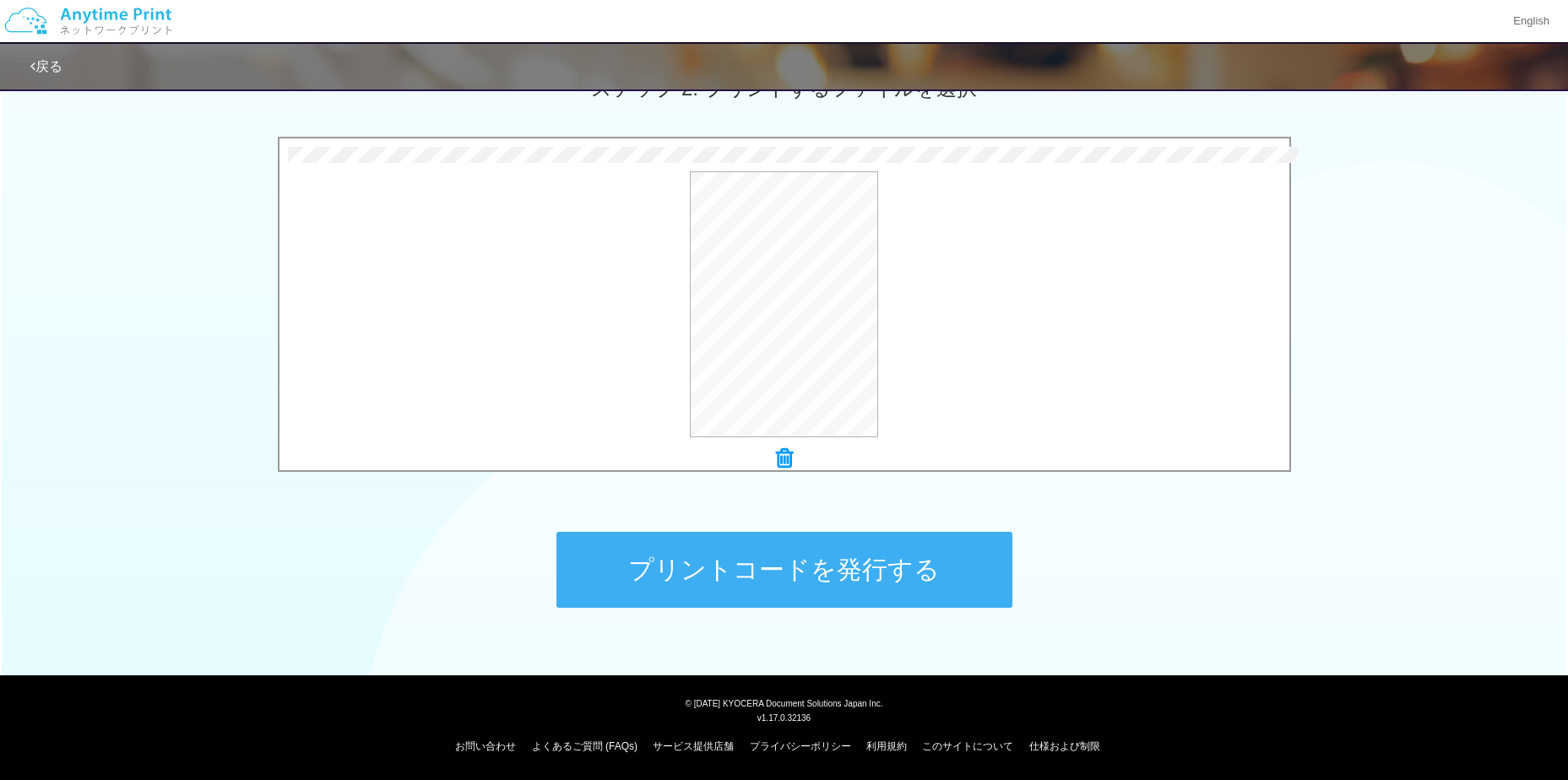
click at [783, 547] on button "プリントコードを発行する" at bounding box center [784, 569] width 456 height 76
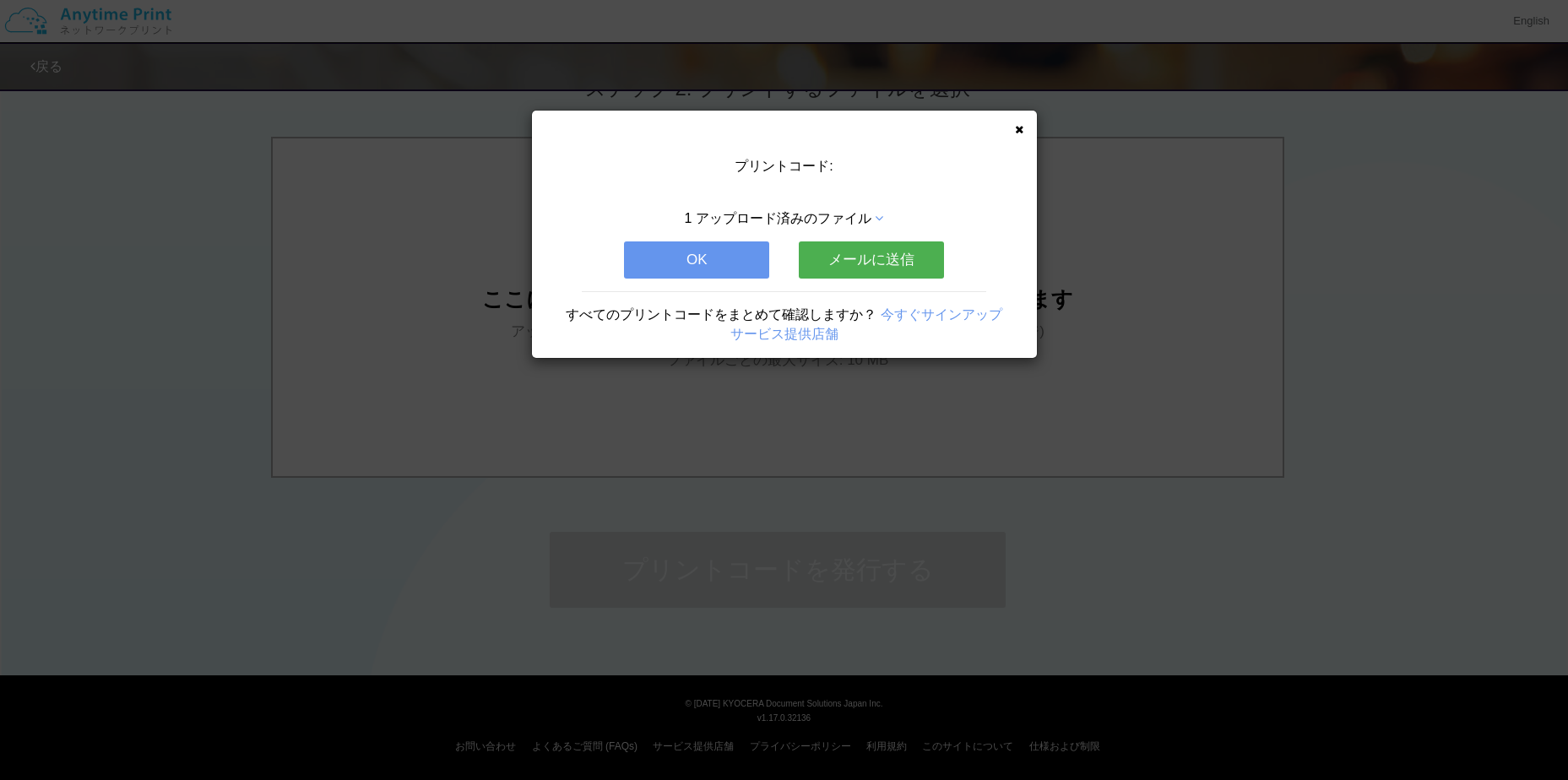
scroll to position [0, 0]
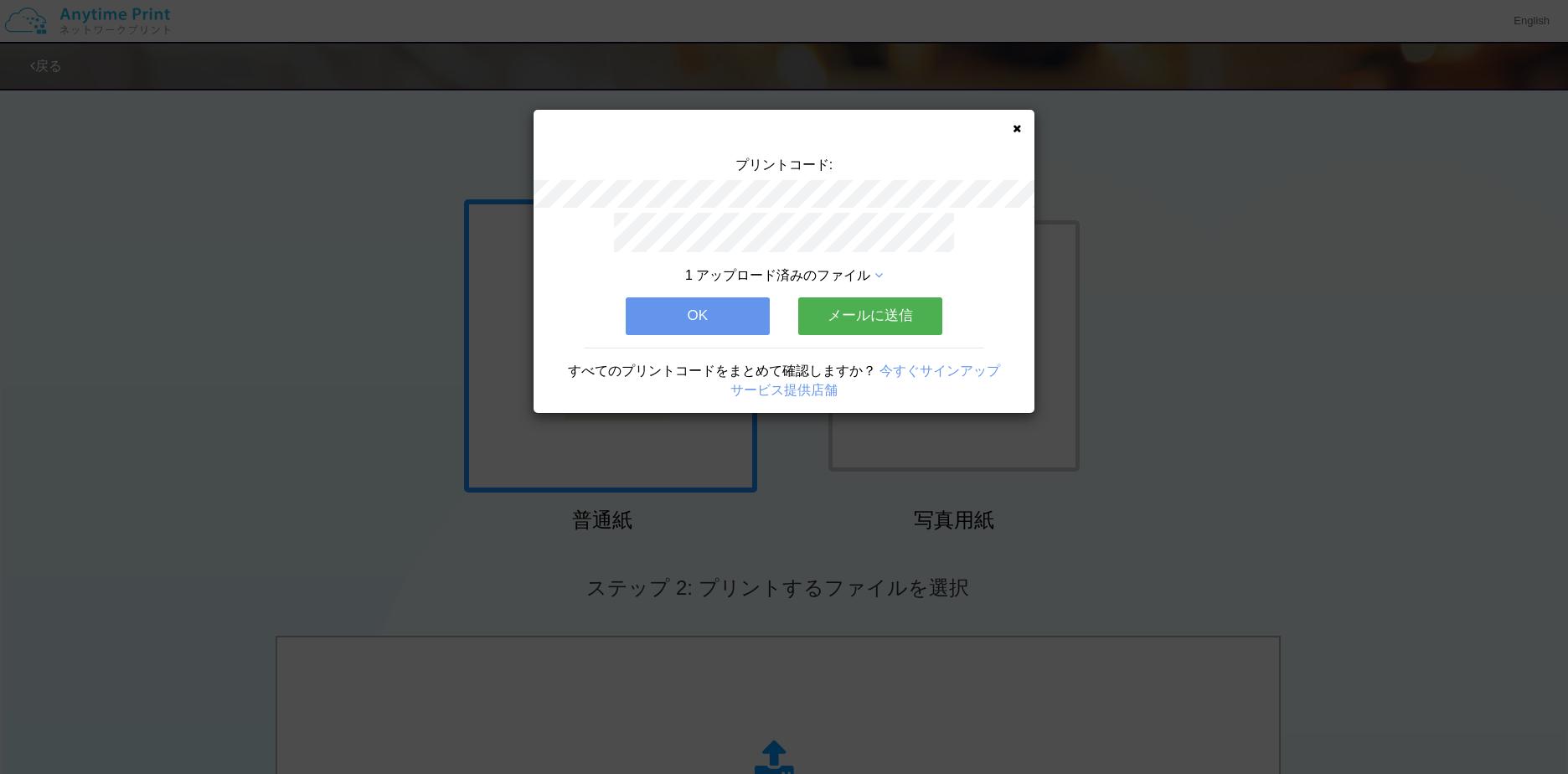
click at [680, 305] on button "OK" at bounding box center [698, 316] width 144 height 36
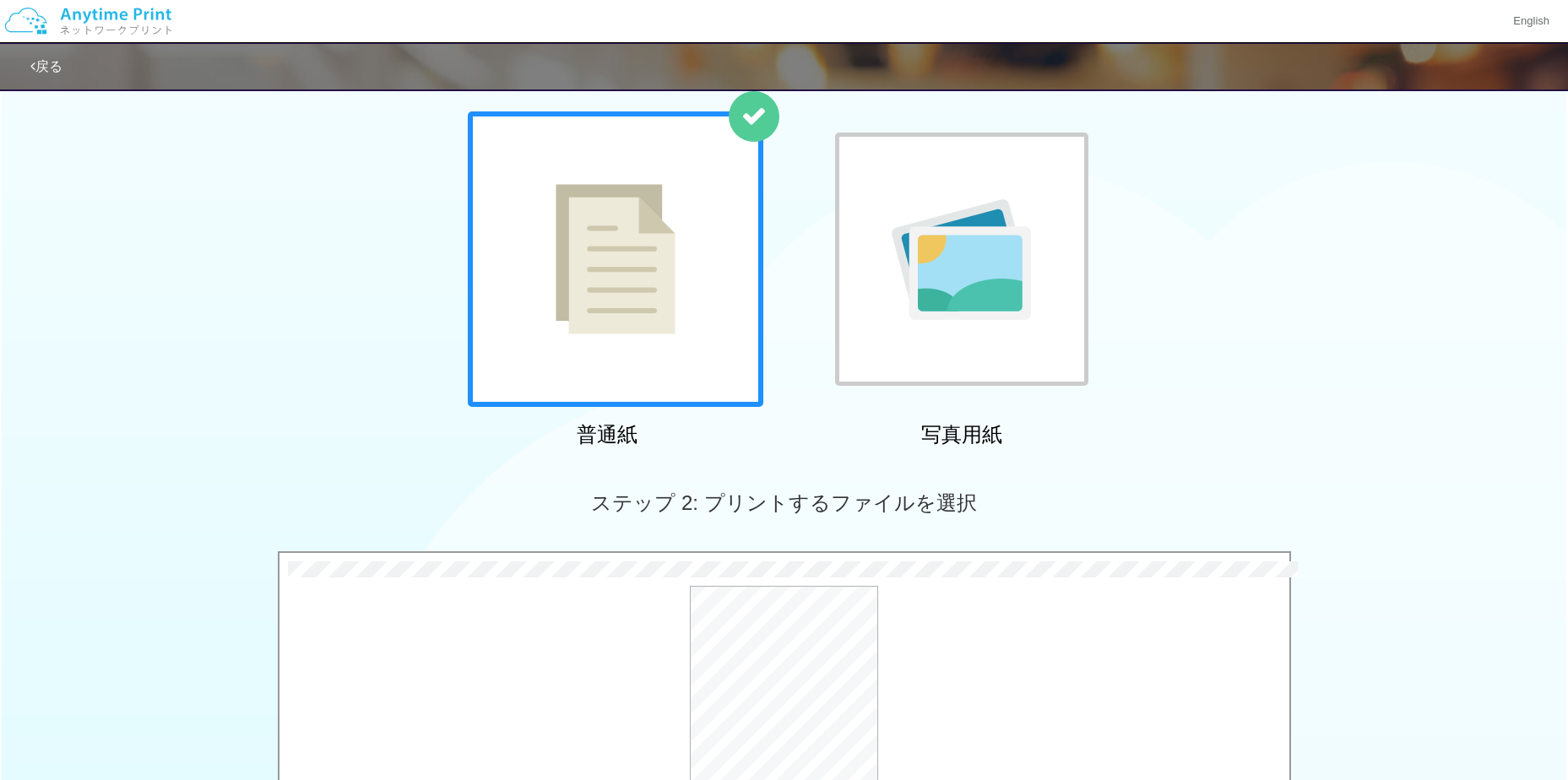
scroll to position [338, 0]
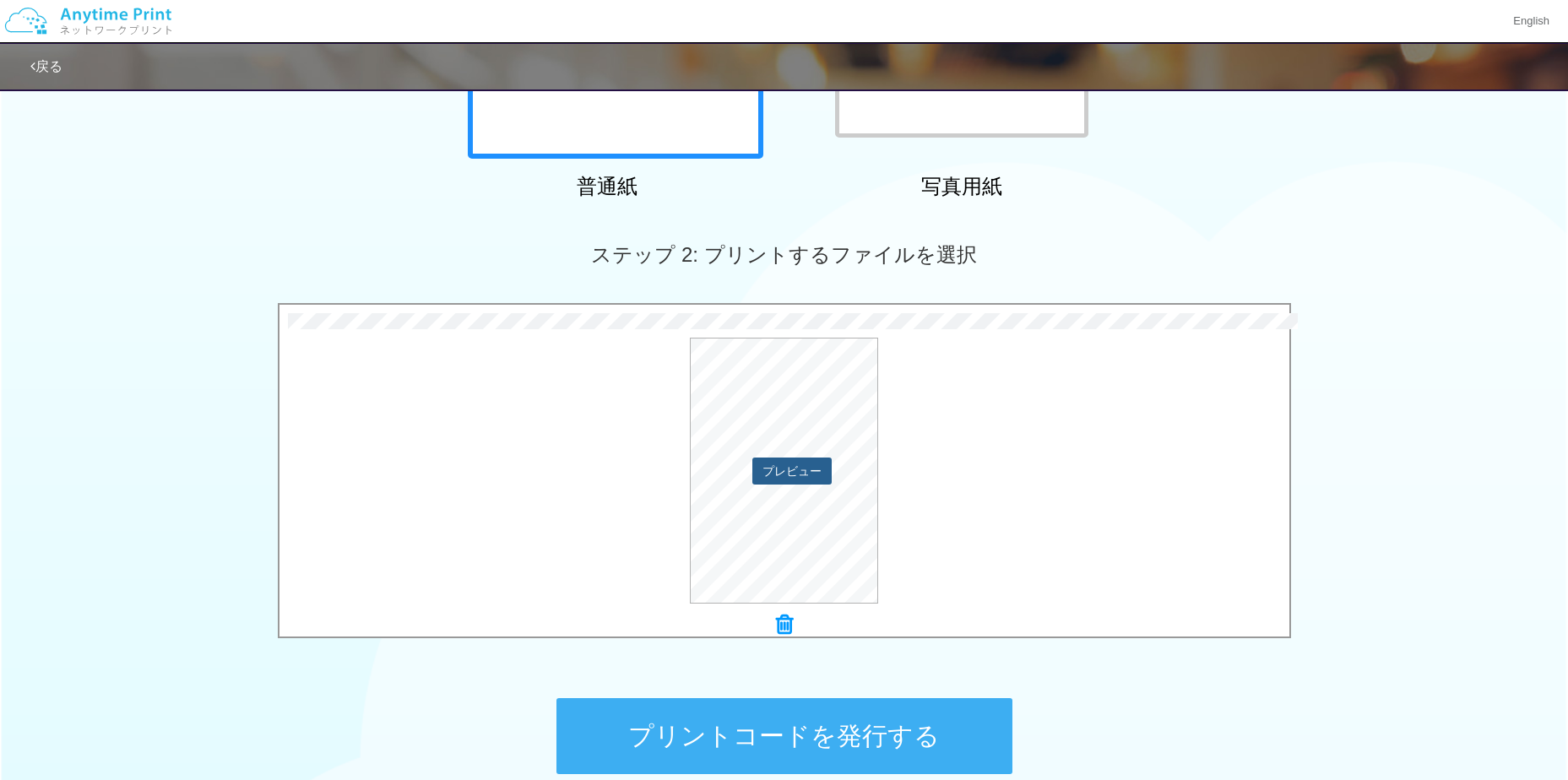
click at [782, 463] on button "プレビュー" at bounding box center [792, 470] width 80 height 27
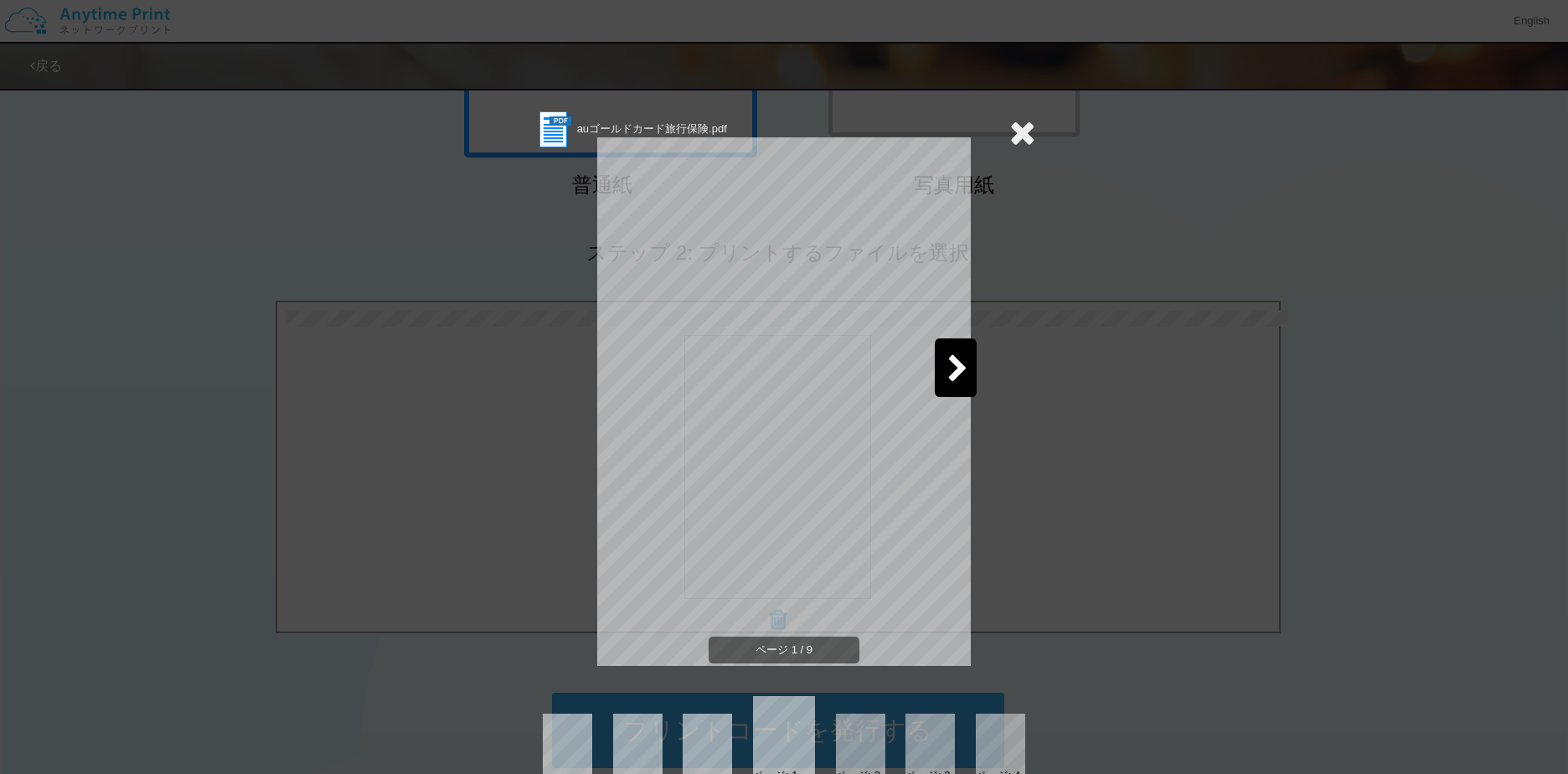
click at [947, 384] on icon at bounding box center [957, 370] width 21 height 30
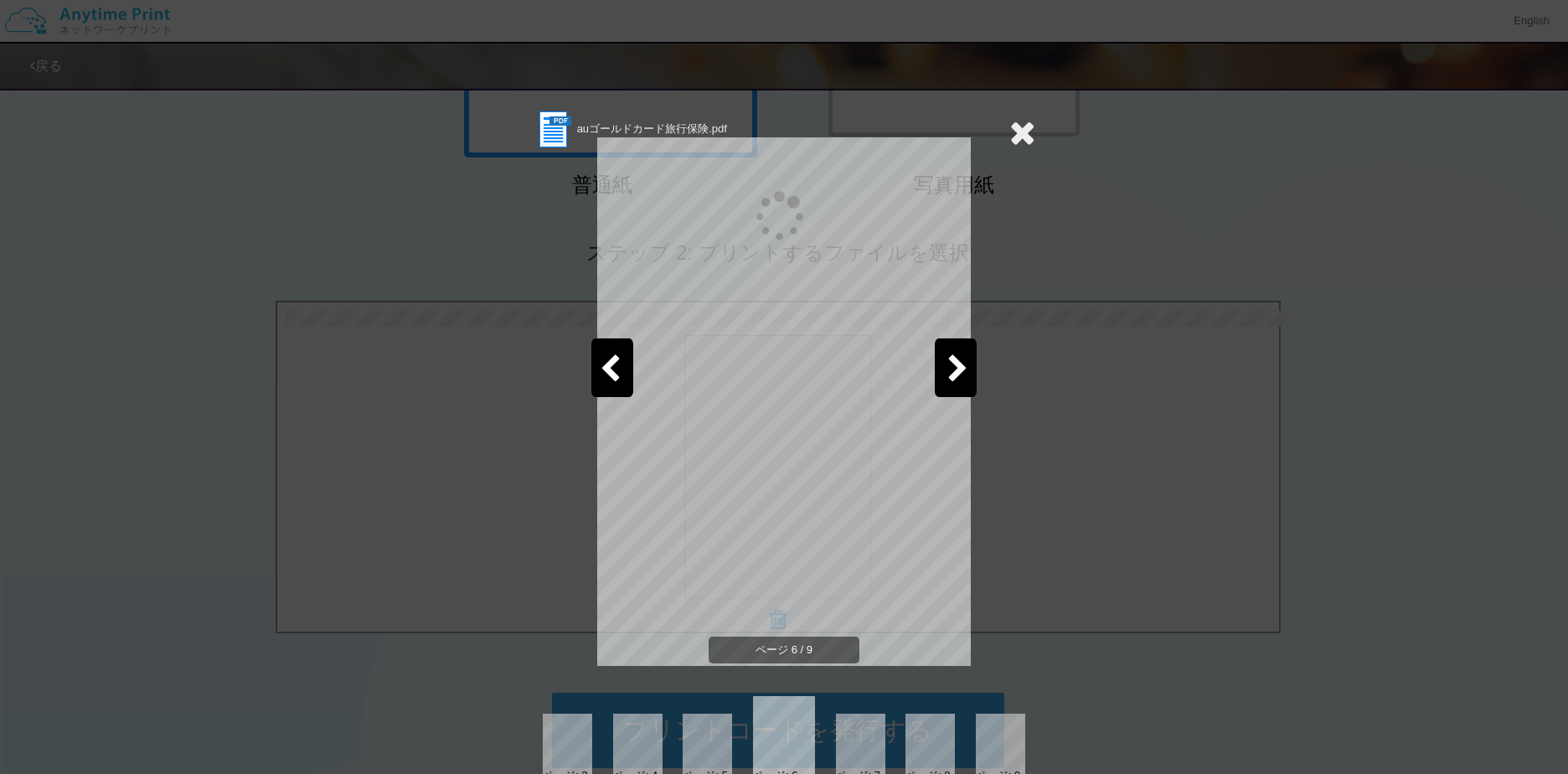
click at [947, 384] on icon at bounding box center [957, 370] width 21 height 30
click at [1010, 126] on icon at bounding box center [1022, 132] width 26 height 34
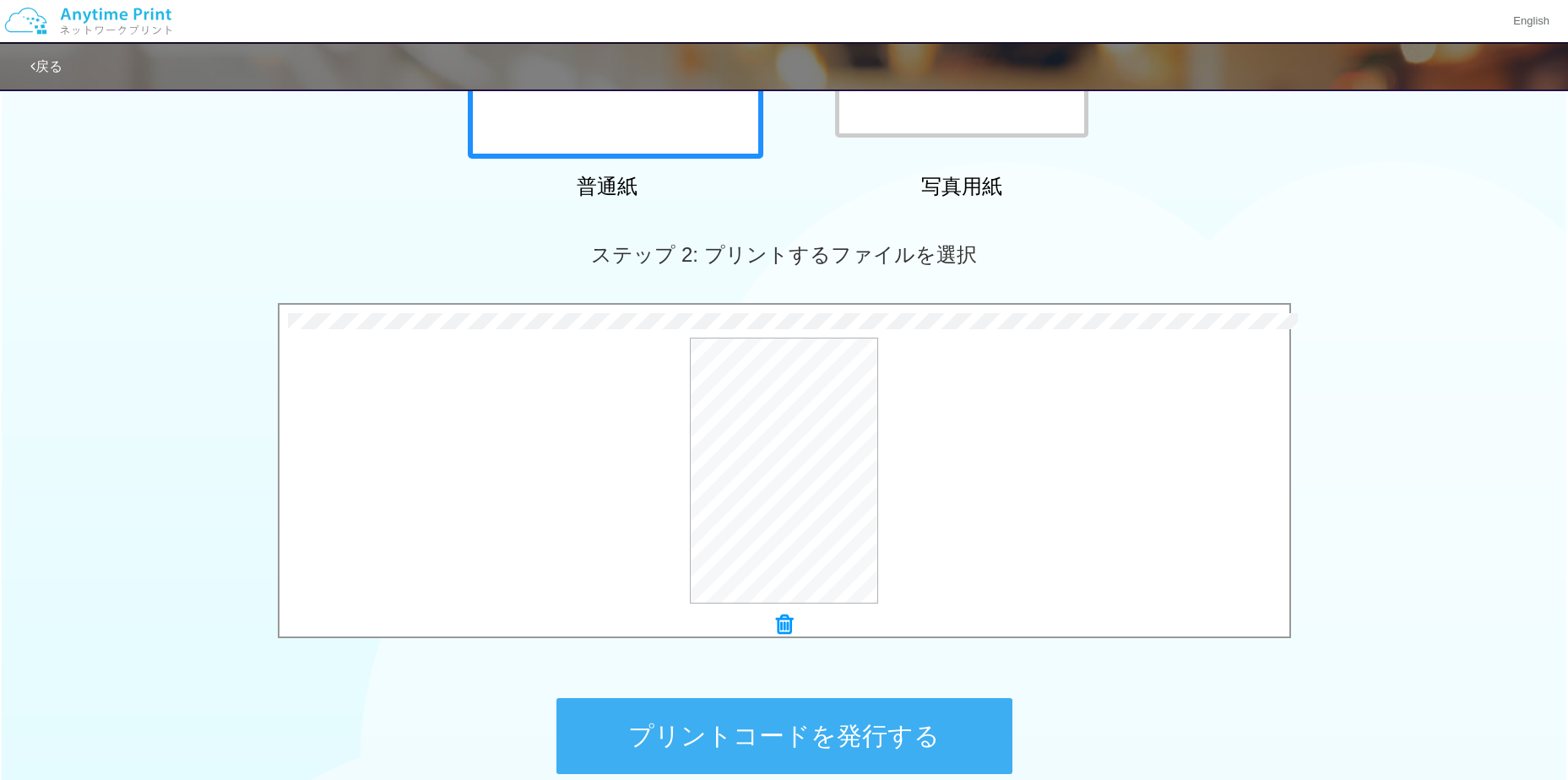
click at [899, 732] on button "プリントコードを発行する" at bounding box center [784, 735] width 456 height 76
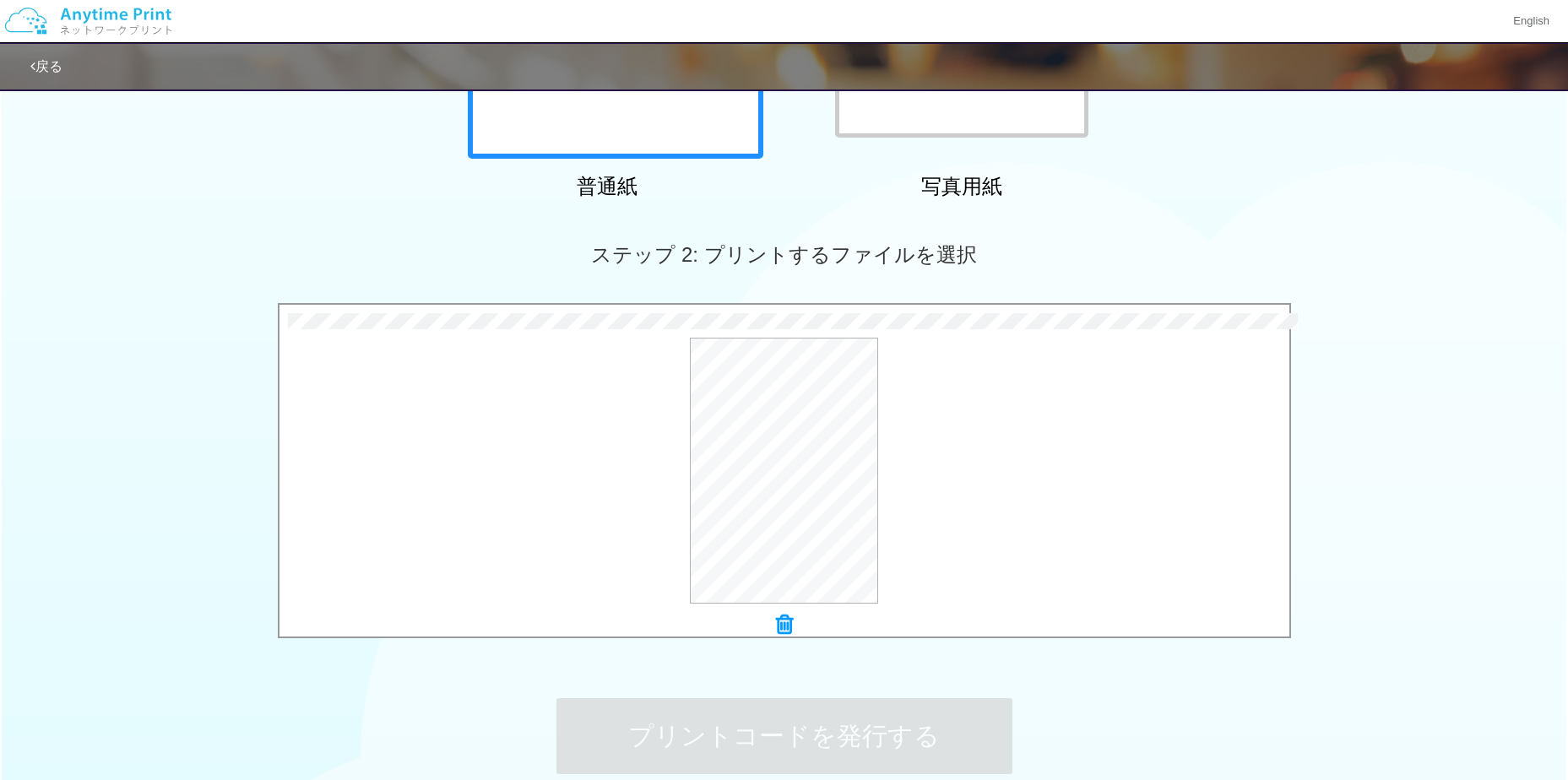
scroll to position [0, 0]
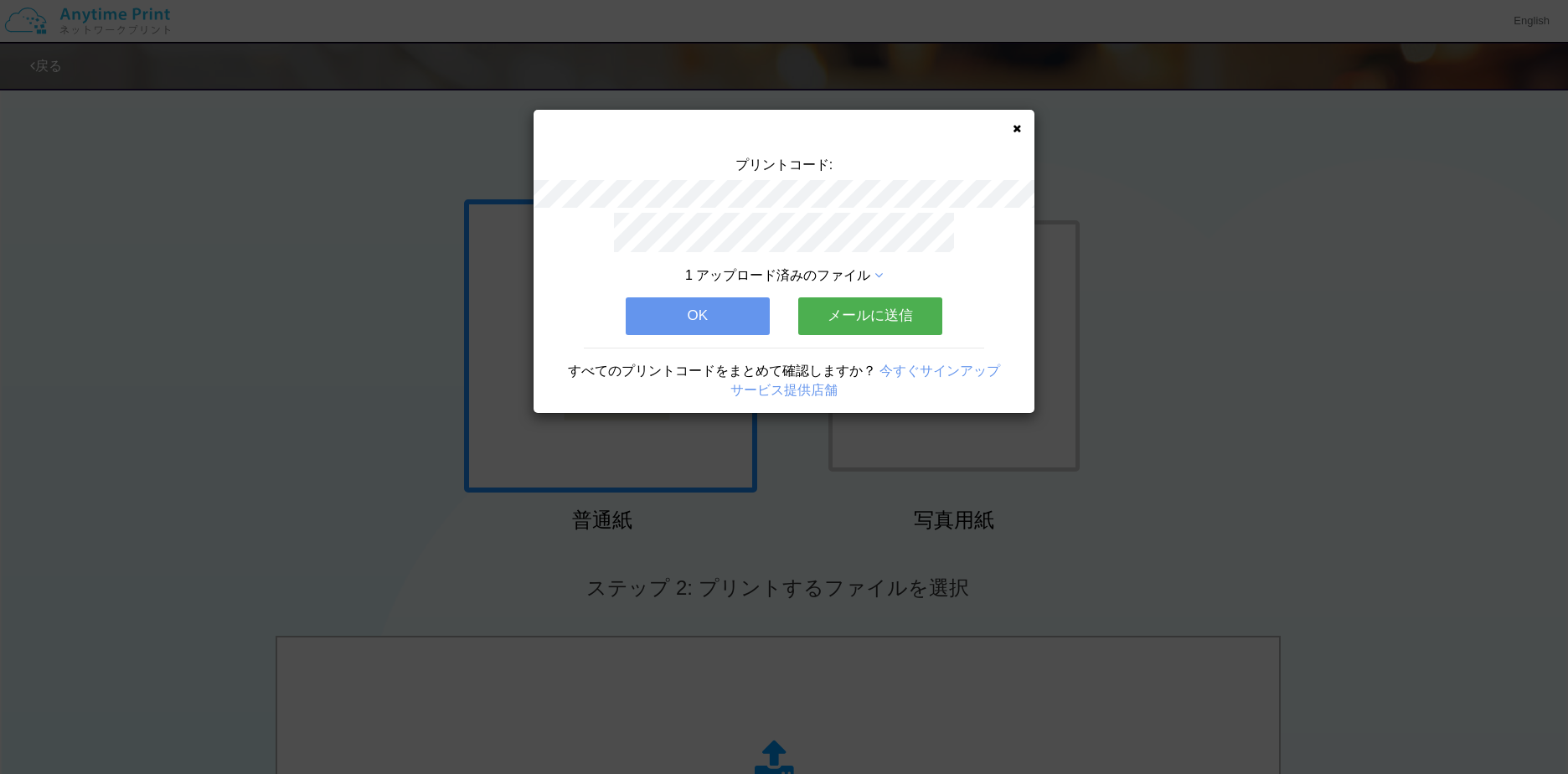
click at [745, 322] on button "OK" at bounding box center [698, 316] width 144 height 36
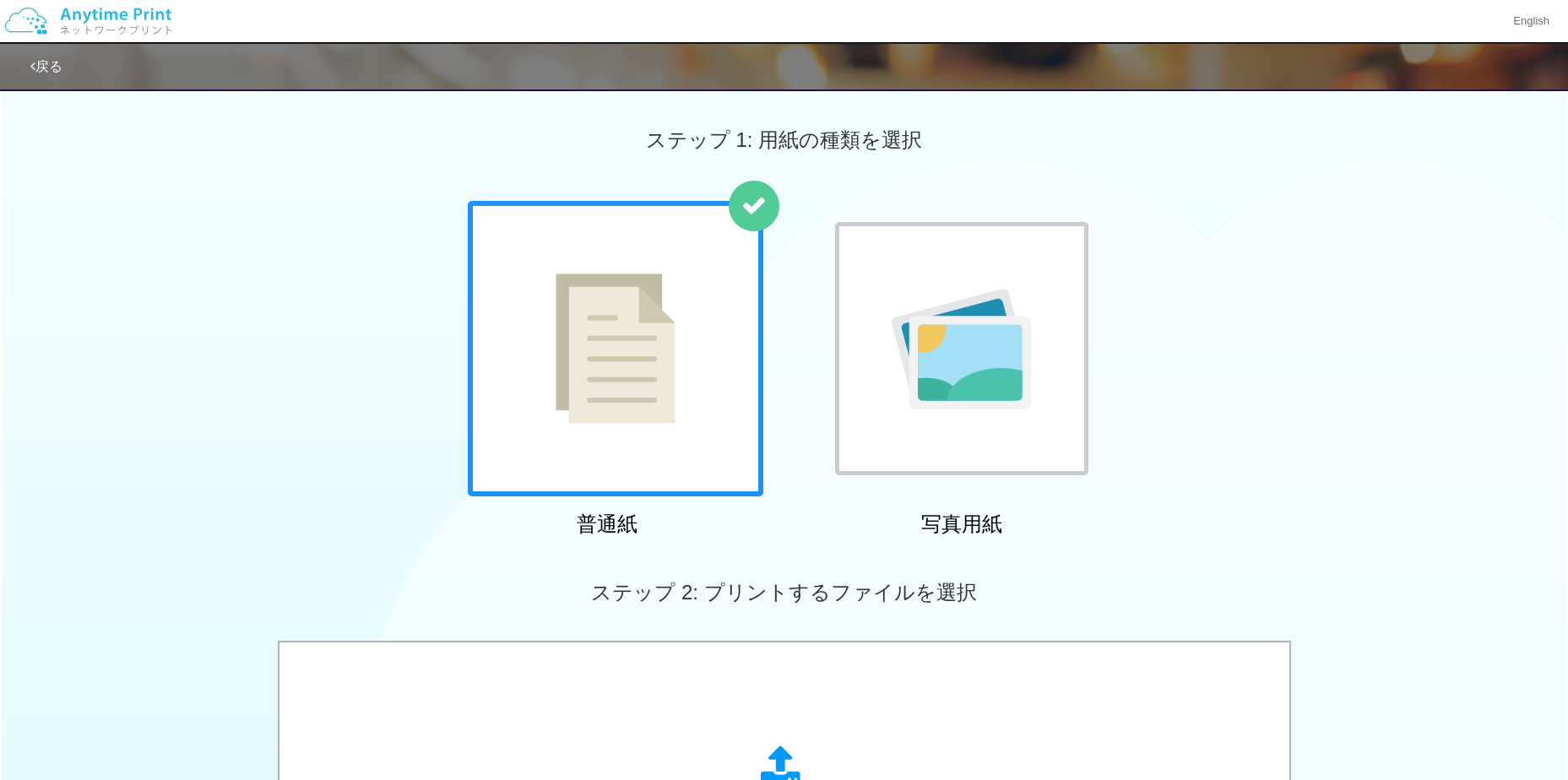
click at [1029, 394] on img at bounding box center [961, 349] width 139 height 121
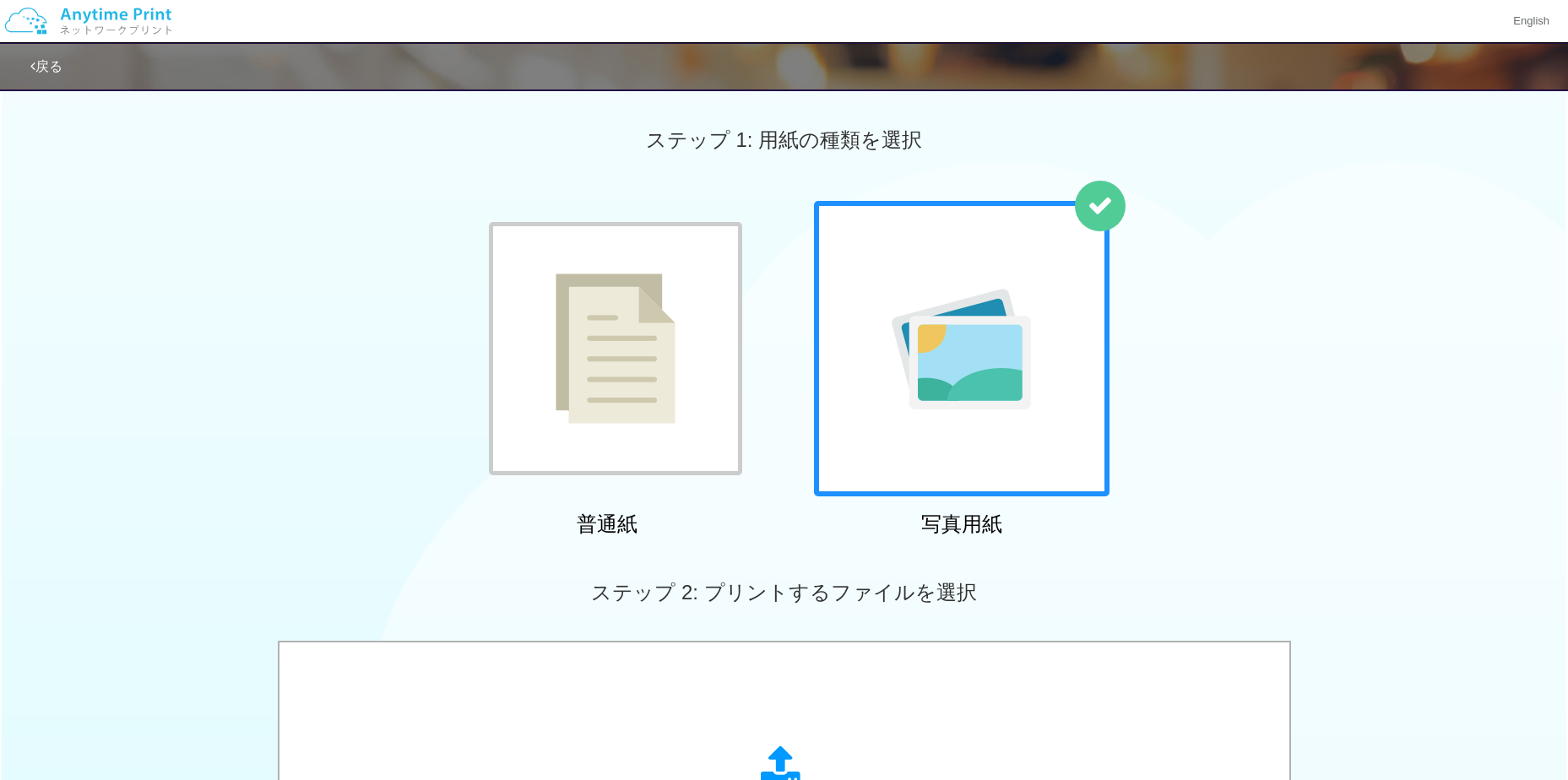
click at [642, 383] on img at bounding box center [615, 349] width 120 height 150
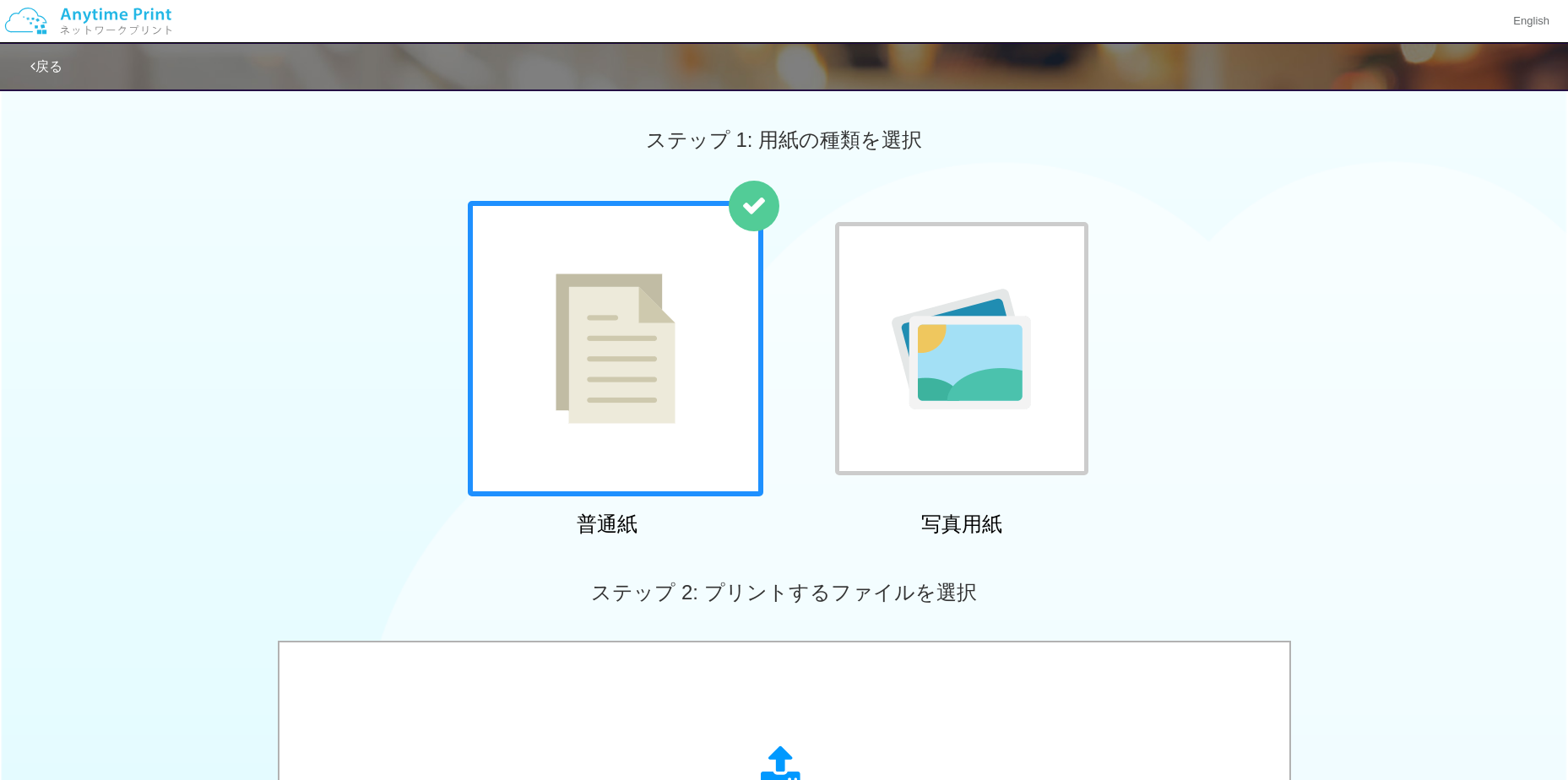
scroll to position [338, 0]
